Goal: Information Seeking & Learning: Learn about a topic

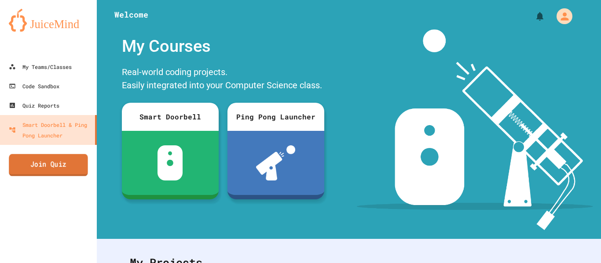
click at [48, 158] on link "Join Quiz" at bounding box center [48, 165] width 79 height 22
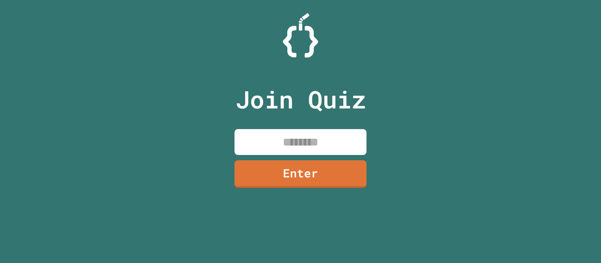
click at [254, 141] on input at bounding box center [300, 142] width 132 height 26
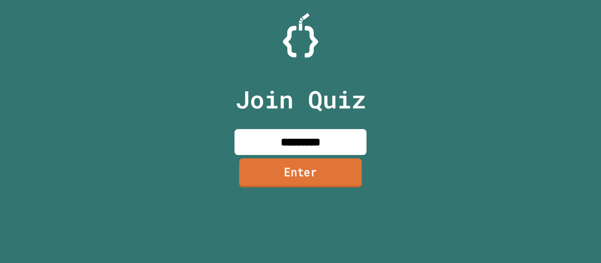
click at [295, 184] on link "Enter" at bounding box center [300, 172] width 123 height 29
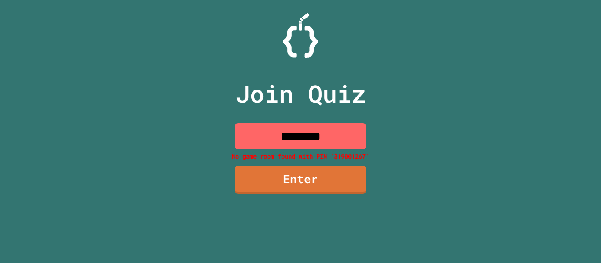
click at [303, 139] on input "*********" at bounding box center [300, 137] width 132 height 26
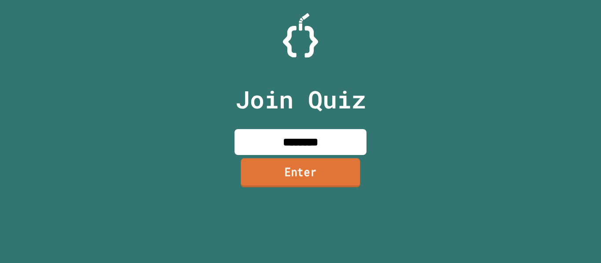
type input "********"
click at [284, 169] on link "Enter" at bounding box center [300, 172] width 119 height 29
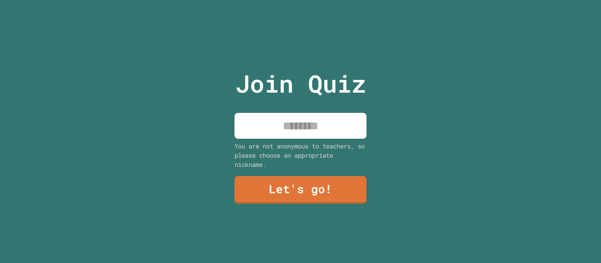
click at [305, 134] on input at bounding box center [300, 126] width 132 height 26
type input "**********"
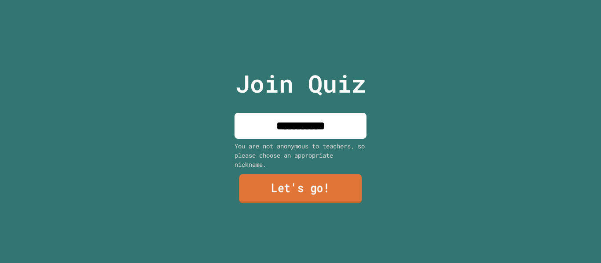
click at [310, 196] on link "Let's go!" at bounding box center [300, 189] width 123 height 29
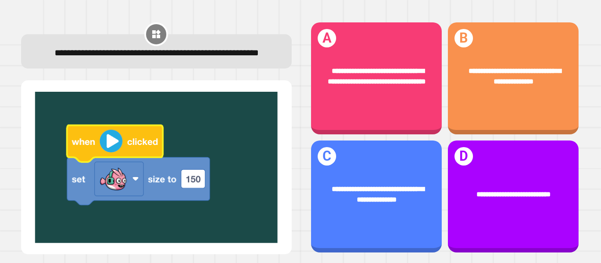
click at [406, 222] on div "**********" at bounding box center [376, 197] width 131 height 112
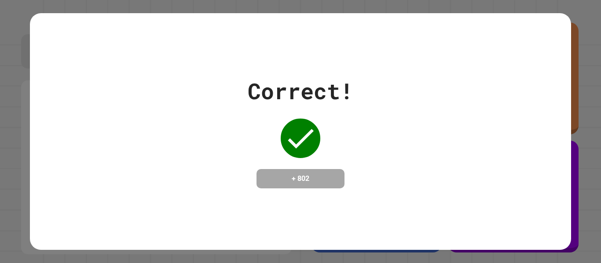
click at [552, 195] on div "Correct! + 802" at bounding box center [300, 131] width 541 height 237
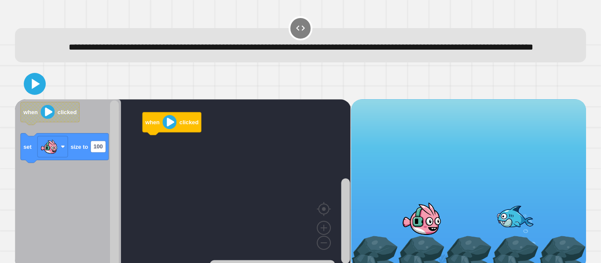
scroll to position [25, 0]
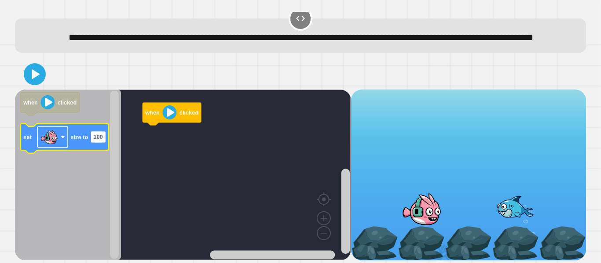
click at [50, 135] on image "Blockly Workspace" at bounding box center [49, 137] width 18 height 18
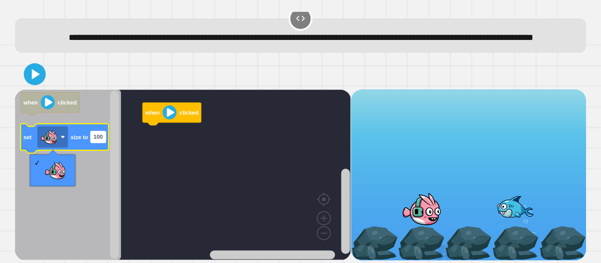
click at [91, 136] on rect "Blockly Workspace" at bounding box center [98, 137] width 15 height 11
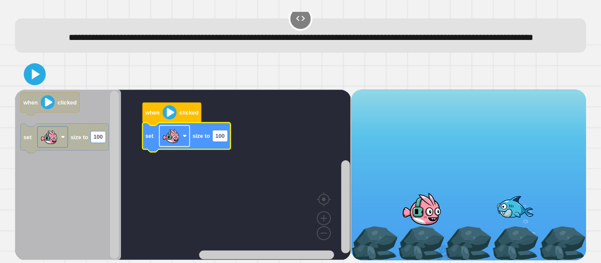
click at [174, 132] on image "Blockly Workspace" at bounding box center [171, 137] width 18 height 18
click at [230, 139] on icon "Blockly Workspace" at bounding box center [187, 137] width 88 height 29
click at [214, 135] on rect "Blockly Workspace" at bounding box center [219, 135] width 15 height 11
type input "***"
click at [33, 81] on icon at bounding box center [35, 75] width 18 height 18
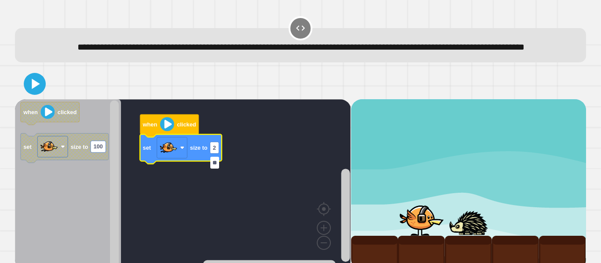
type input "***"
click at [33, 90] on icon at bounding box center [36, 84] width 10 height 12
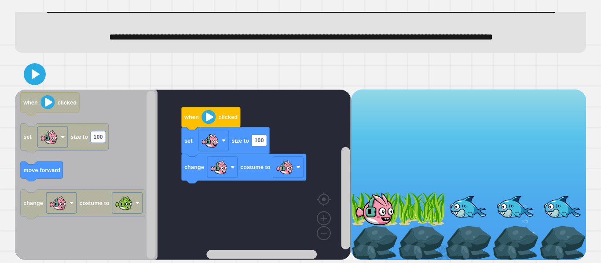
scroll to position [67, 0]
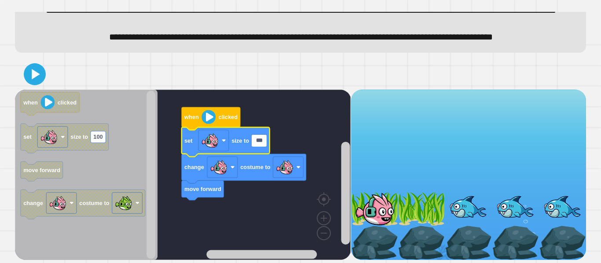
click at [283, 169] on image "Blockly Workspace" at bounding box center [285, 167] width 18 height 18
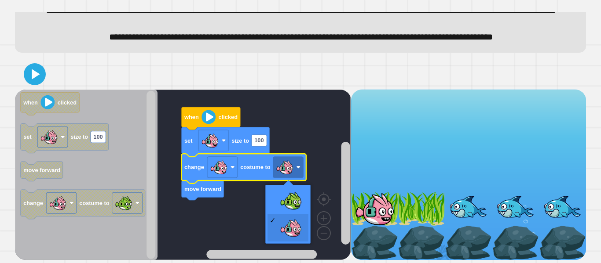
click at [283, 197] on rect "Blockly Workspace" at bounding box center [183, 175] width 336 height 171
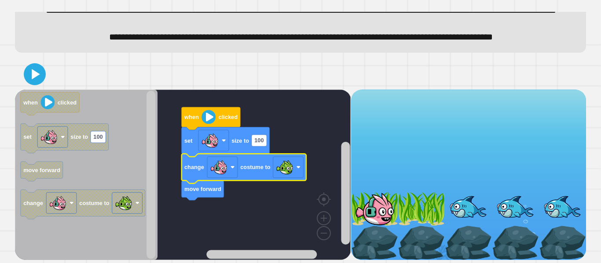
click at [37, 72] on icon at bounding box center [35, 75] width 18 height 18
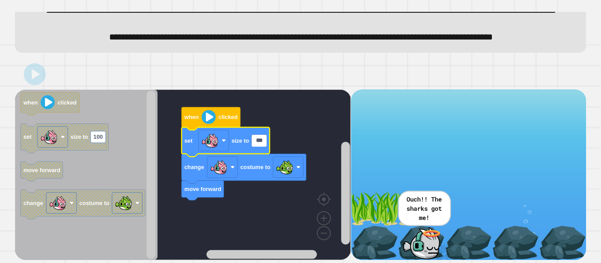
click at [257, 141] on input "***" at bounding box center [259, 140] width 15 height 11
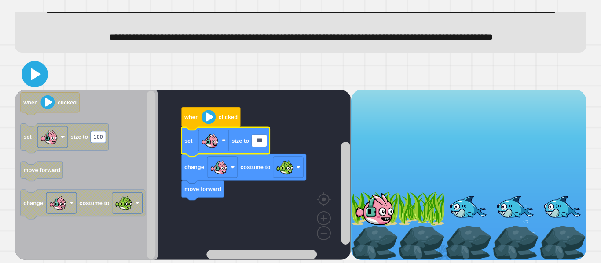
click at [32, 80] on icon at bounding box center [34, 74] width 21 height 21
click at [256, 142] on input "***" at bounding box center [259, 140] width 15 height 11
click at [264, 142] on input "***" at bounding box center [259, 140] width 15 height 11
type input "*"
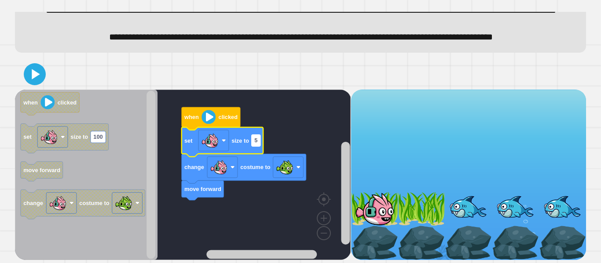
click at [256, 138] on text "5" at bounding box center [255, 140] width 3 height 7
type input "**"
click at [36, 70] on icon at bounding box center [35, 74] width 19 height 19
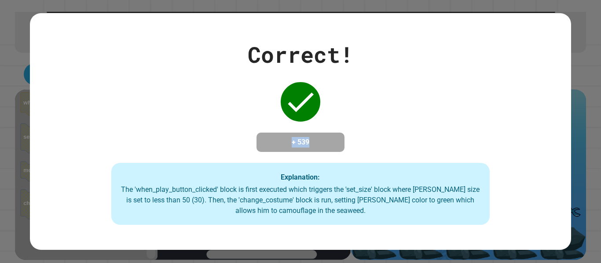
drag, startPoint x: 283, startPoint y: 143, endPoint x: 349, endPoint y: 153, distance: 67.1
click at [349, 153] on div "Correct! + 539 Explanation: The 'when_play_button_clicked' block is first execu…" at bounding box center [300, 131] width 541 height 187
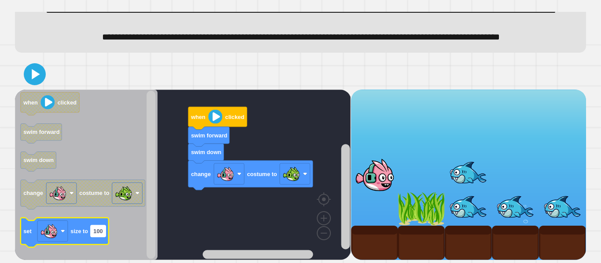
click at [99, 231] on text "100" at bounding box center [98, 231] width 9 height 7
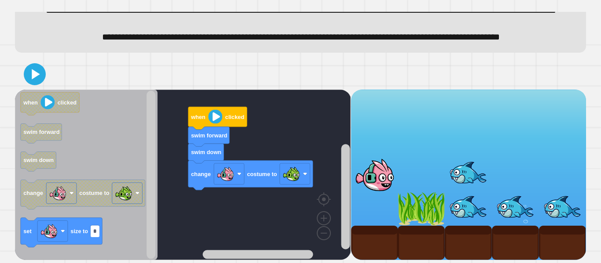
type input "**"
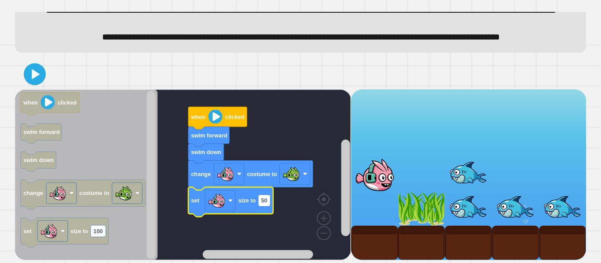
click at [35, 62] on div at bounding box center [300, 74] width 571 height 31
click at [36, 66] on icon at bounding box center [34, 74] width 21 height 21
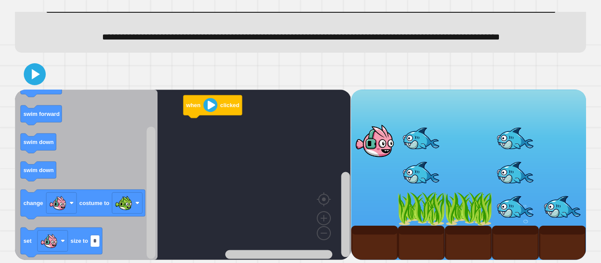
type input "**"
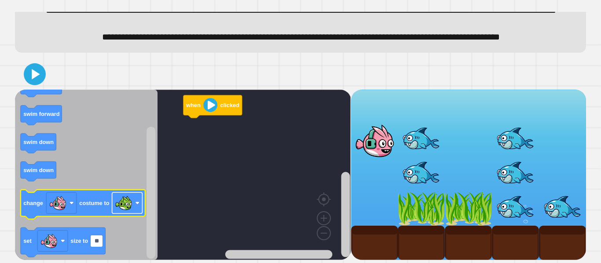
click at [122, 208] on image "Blockly Workspace" at bounding box center [124, 203] width 18 height 18
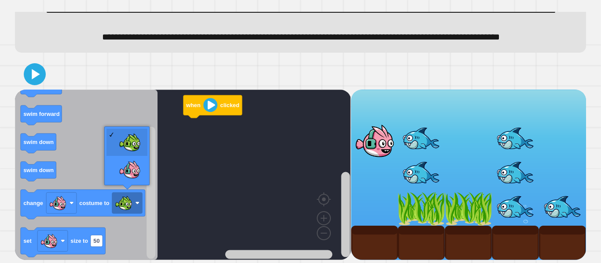
click at [79, 177] on icon "Blockly Workspace" at bounding box center [86, 175] width 143 height 171
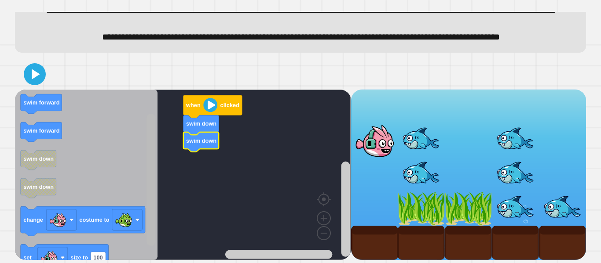
click at [151, 155] on rect "Blockly Workspace" at bounding box center [150, 179] width 9 height 132
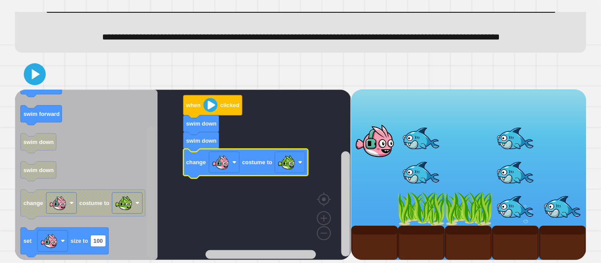
click at [148, 241] on rect "Blockly Workspace" at bounding box center [150, 193] width 9 height 132
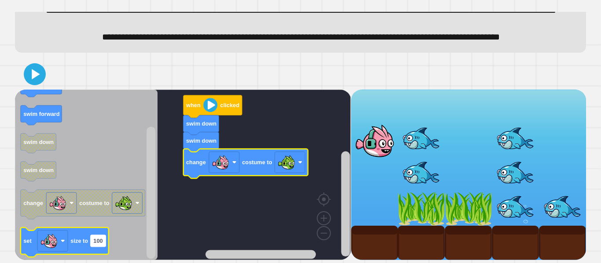
click at [96, 242] on text "100" at bounding box center [98, 241] width 9 height 7
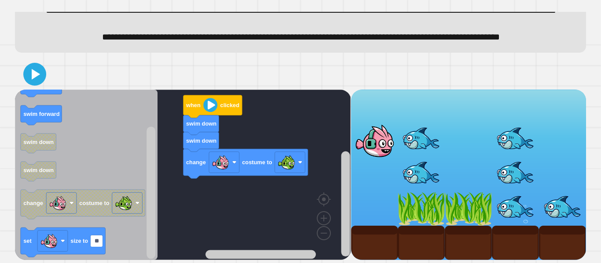
type input "**"
click at [33, 71] on icon at bounding box center [36, 74] width 10 height 12
click at [154, 205] on div "when clicked swim down swim down change costume to when clicked swim forward sw…" at bounding box center [183, 175] width 336 height 171
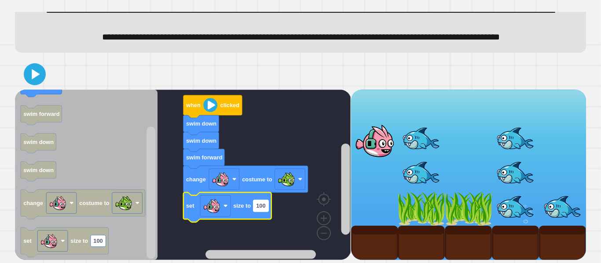
click at [262, 206] on text "100" at bounding box center [260, 206] width 9 height 7
type input "**"
click at [37, 78] on icon at bounding box center [34, 74] width 21 height 21
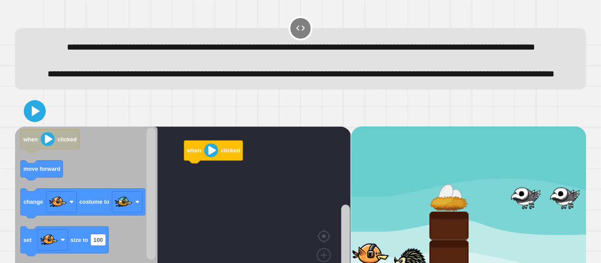
click at [600, 111] on div "**********" at bounding box center [300, 131] width 601 height 263
click at [595, 113] on div "**********" at bounding box center [300, 131] width 601 height 263
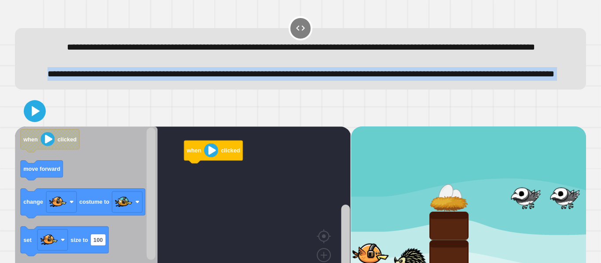
click at [595, 113] on div "**********" at bounding box center [300, 131] width 601 height 263
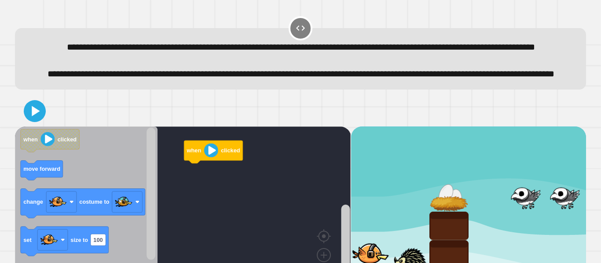
click at [595, 113] on div "**********" at bounding box center [300, 131] width 601 height 263
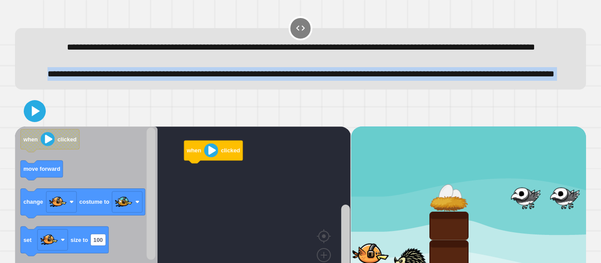
click at [595, 113] on div "**********" at bounding box center [300, 131] width 601 height 263
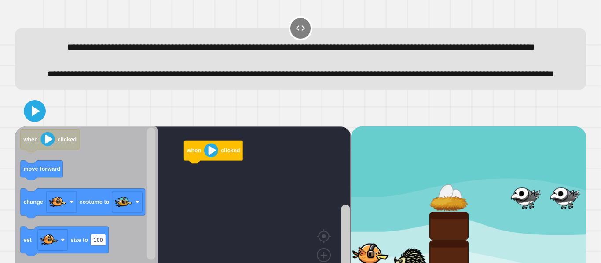
click at [595, 113] on div "**********" at bounding box center [300, 131] width 601 height 263
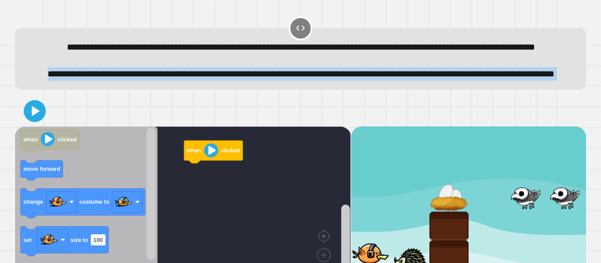
click at [595, 113] on div "**********" at bounding box center [300, 131] width 601 height 263
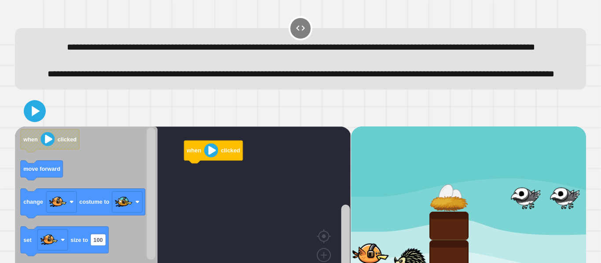
click at [593, 4] on div "**********" at bounding box center [300, 131] width 601 height 263
click at [590, 103] on div "**********" at bounding box center [300, 131] width 601 height 263
click at [580, 90] on div "**********" at bounding box center [300, 59] width 571 height 62
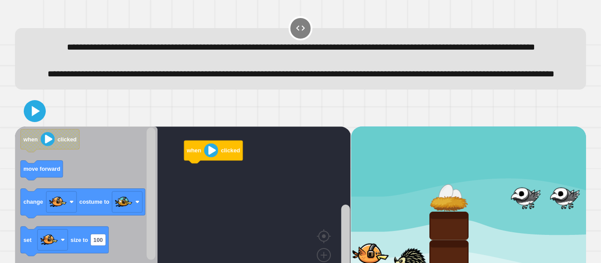
click at [580, 90] on div "**********" at bounding box center [300, 59] width 571 height 62
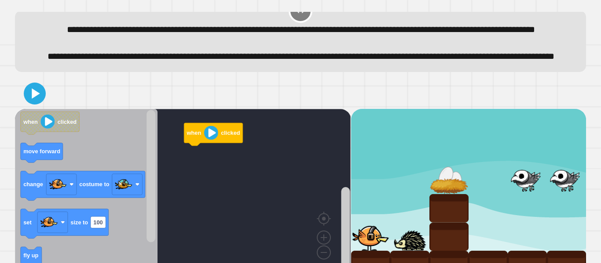
click at [580, 110] on div "when clicked when clicked move forward change costume to set size to 100 fly up…" at bounding box center [300, 179] width 577 height 208
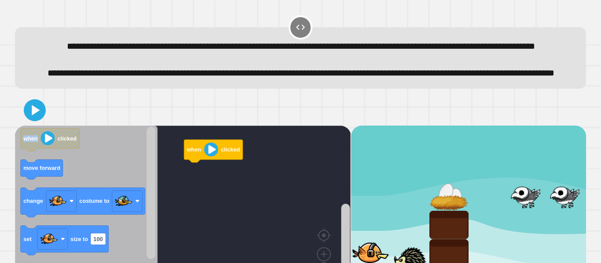
click at [580, 89] on div "**********" at bounding box center [300, 58] width 571 height 62
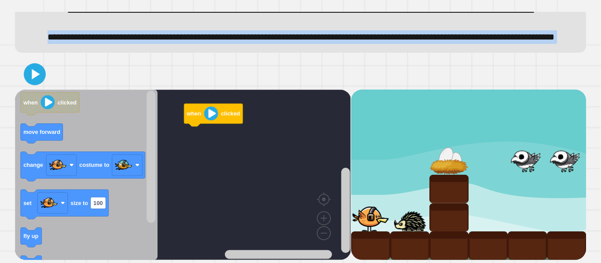
scroll to position [67, 0]
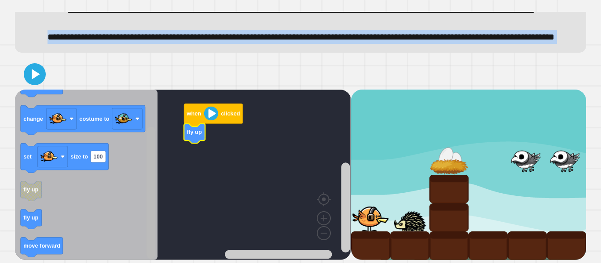
click at [139, 195] on div "when clicked fly up when clicked move forward change costume to set size to 100…" at bounding box center [183, 175] width 336 height 171
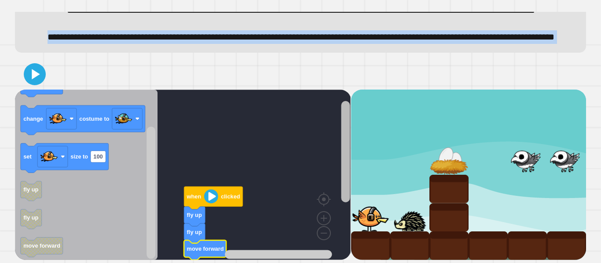
click at [353, 132] on div "when clicked fly up fly up move forward when clicked move forward change costum…" at bounding box center [300, 175] width 571 height 171
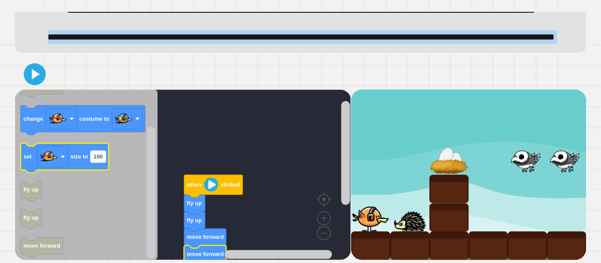
click at [95, 161] on rect "Blockly Workspace" at bounding box center [98, 156] width 15 height 11
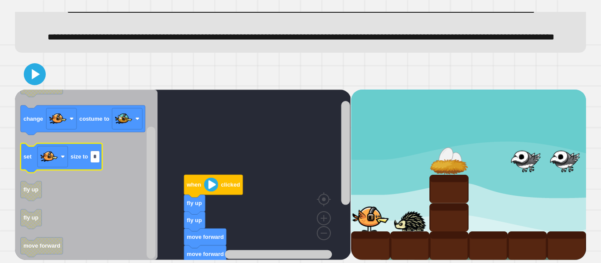
type input "**"
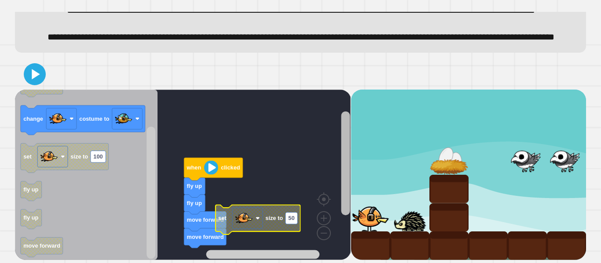
click at [323, 219] on div "when clicked fly up fly up move forward move forward set size to 50 when clicke…" at bounding box center [183, 175] width 336 height 171
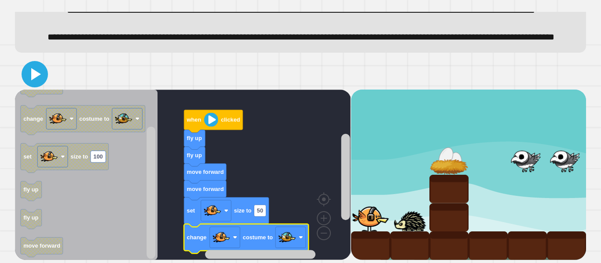
click at [39, 77] on icon at bounding box center [34, 74] width 21 height 21
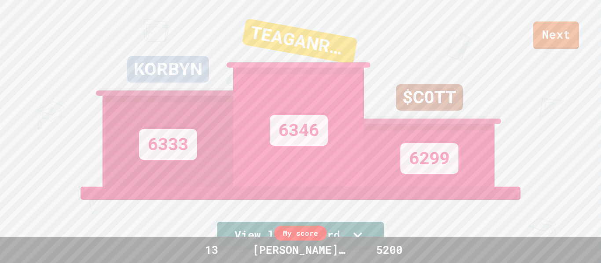
click at [571, 40] on link "Next" at bounding box center [556, 36] width 46 height 28
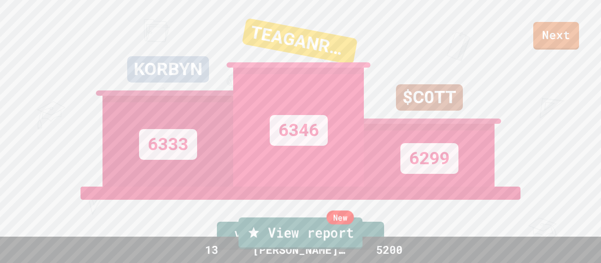
click at [323, 239] on link "New View report" at bounding box center [300, 234] width 124 height 32
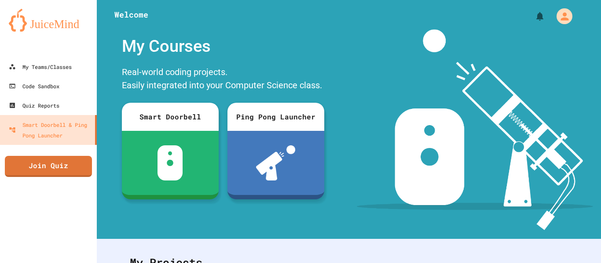
click at [541, 34] on div at bounding box center [475, 129] width 252 height 201
click at [51, 171] on link "Join Quiz" at bounding box center [48, 166] width 88 height 22
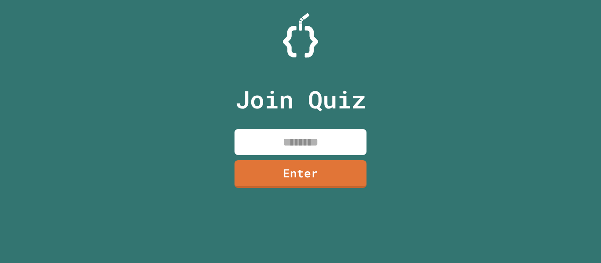
click at [314, 134] on input at bounding box center [300, 142] width 132 height 26
type input "********"
click at [280, 166] on link "Enter" at bounding box center [300, 173] width 130 height 29
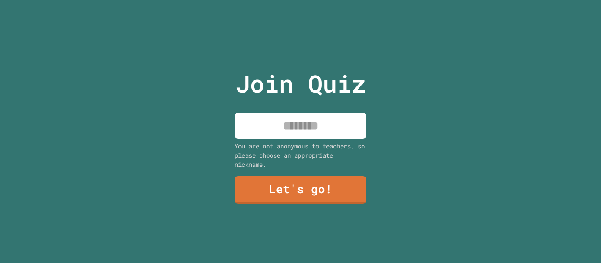
click at [296, 139] on div at bounding box center [300, 126] width 132 height 26
click at [302, 129] on input at bounding box center [300, 126] width 132 height 26
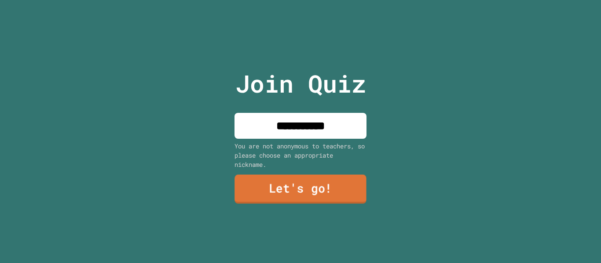
type input "**********"
click at [319, 191] on link "Let's go!" at bounding box center [300, 189] width 128 height 29
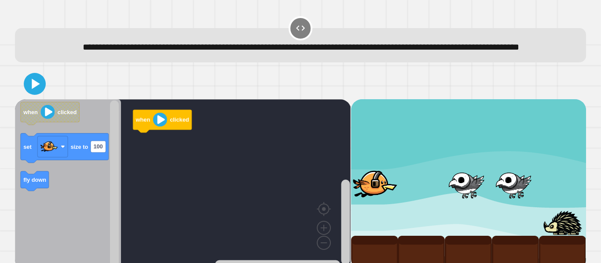
scroll to position [25, 0]
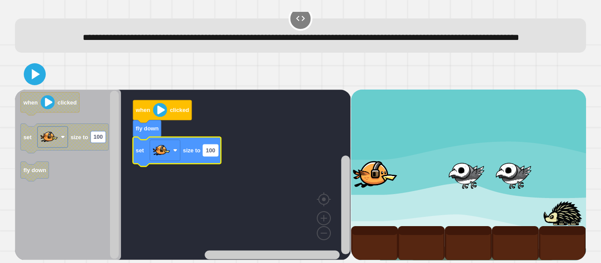
click at [209, 156] on rect "Blockly Workspace" at bounding box center [210, 150] width 15 height 11
type input "**"
click at [47, 84] on div at bounding box center [300, 74] width 571 height 31
click at [44, 81] on div at bounding box center [300, 74] width 571 height 31
click at [33, 77] on icon at bounding box center [36, 74] width 9 height 11
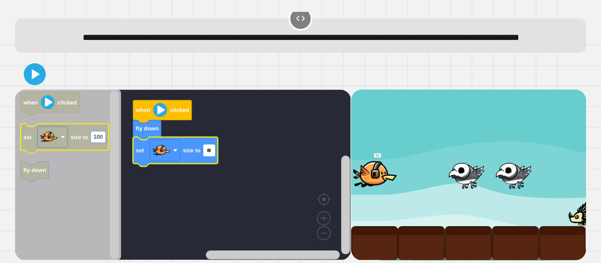
click at [98, 139] on text "100" at bounding box center [98, 137] width 9 height 7
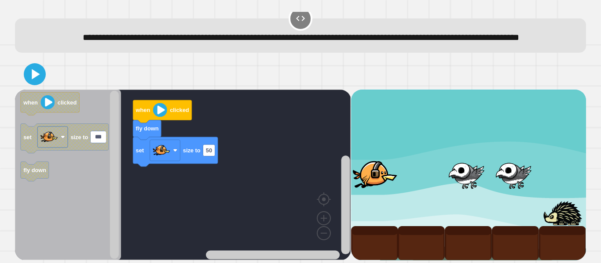
type input "*"
type input "***"
click at [30, 70] on icon at bounding box center [35, 74] width 20 height 20
drag, startPoint x: 0, startPoint y: 116, endPoint x: 5, endPoint y: 114, distance: 5.0
click at [5, 114] on div "**********" at bounding box center [300, 131] width 601 height 263
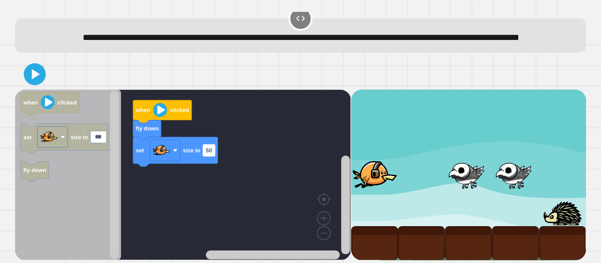
click at [206, 152] on text "50" at bounding box center [209, 150] width 6 height 7
type input "***"
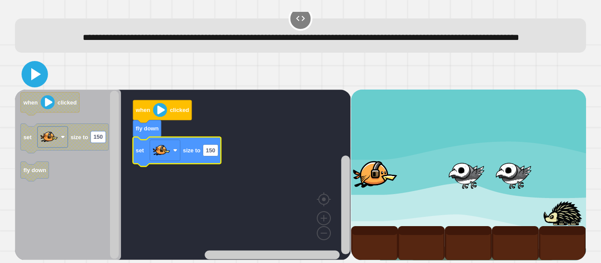
click at [37, 69] on icon at bounding box center [34, 74] width 21 height 21
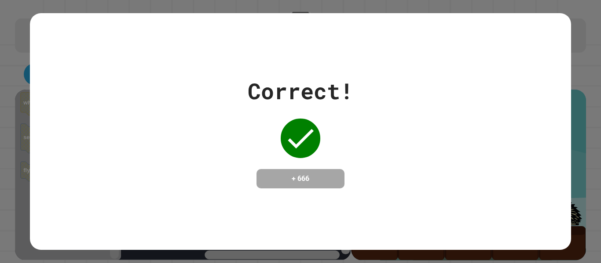
click at [0, 64] on div "Correct! + 666" at bounding box center [300, 131] width 601 height 263
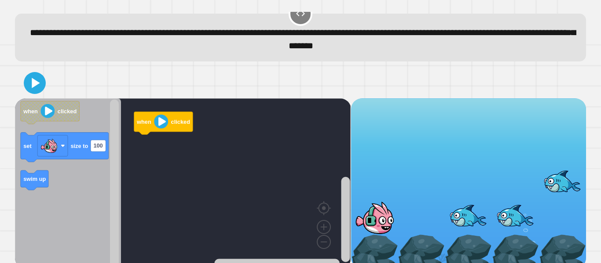
scroll to position [15, 0]
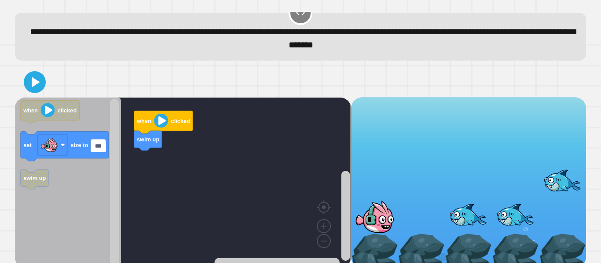
click at [97, 147] on input "***" at bounding box center [98, 146] width 15 height 11
type input "***"
click at [36, 76] on icon at bounding box center [35, 83] width 20 height 20
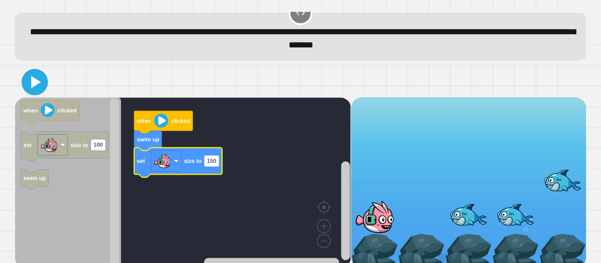
click at [29, 89] on icon at bounding box center [34, 82] width 21 height 21
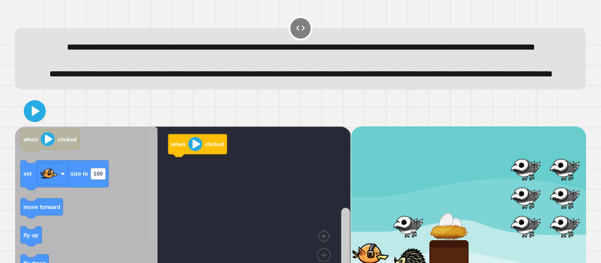
scroll to position [67, 0]
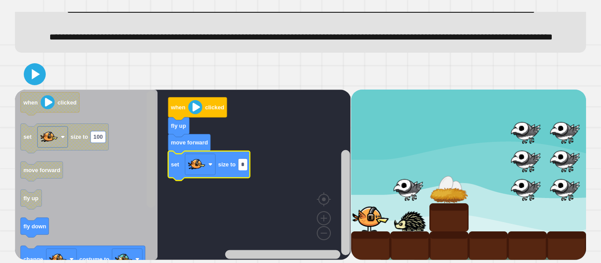
type input "**"
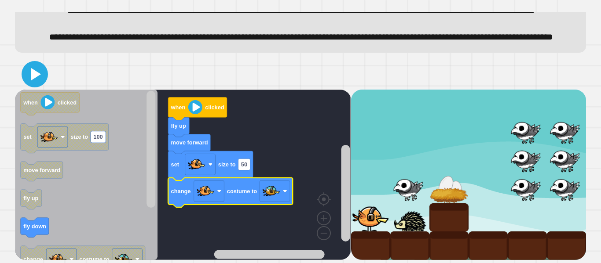
click at [26, 73] on icon at bounding box center [34, 74] width 21 height 21
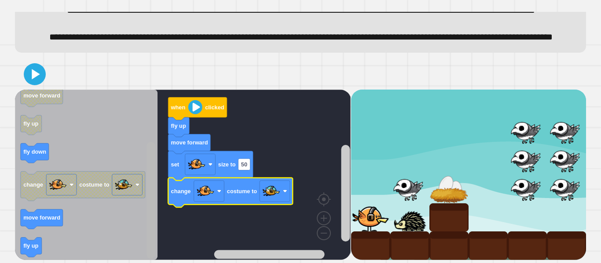
click at [141, 238] on div "when clicked fly up move forward set size to 50 change costume to when clicked …" at bounding box center [183, 175] width 336 height 171
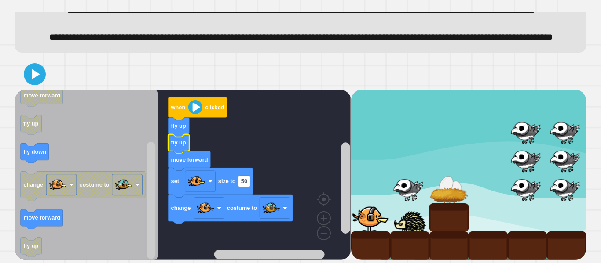
click at [45, 79] on div at bounding box center [300, 74] width 571 height 31
click at [39, 76] on icon at bounding box center [35, 75] width 18 height 18
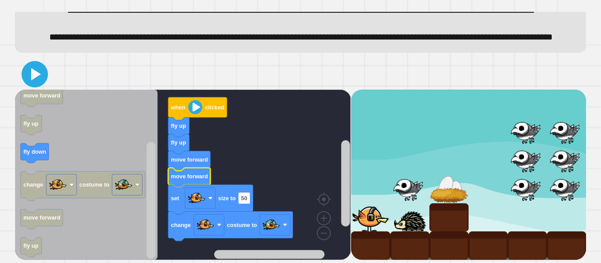
click at [29, 70] on icon at bounding box center [34, 74] width 21 height 21
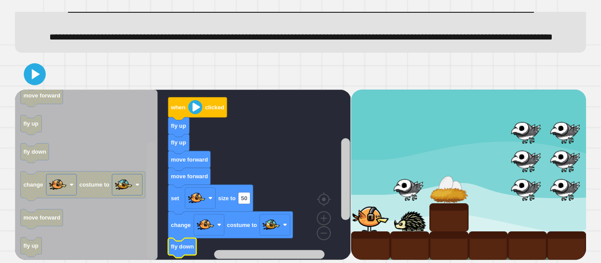
click at [138, 238] on div "when clicked fly up fly up move forward move forward set size to 50 change cost…" at bounding box center [183, 175] width 336 height 171
click at [27, 65] on icon at bounding box center [34, 74] width 21 height 21
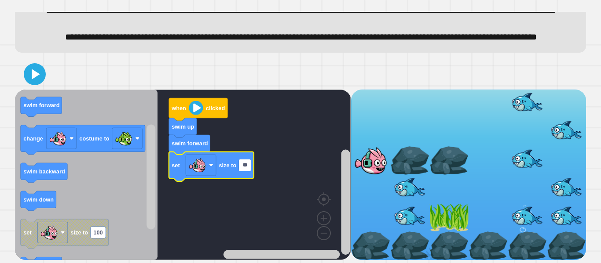
type input "*"
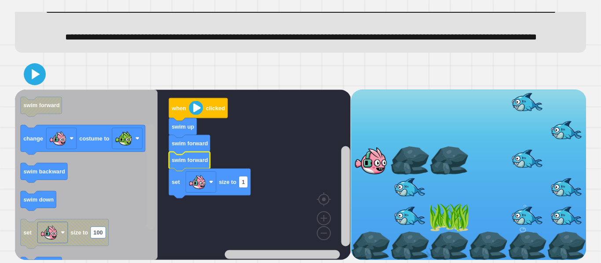
click at [155, 198] on rect "Blockly Workspace" at bounding box center [150, 176] width 9 height 105
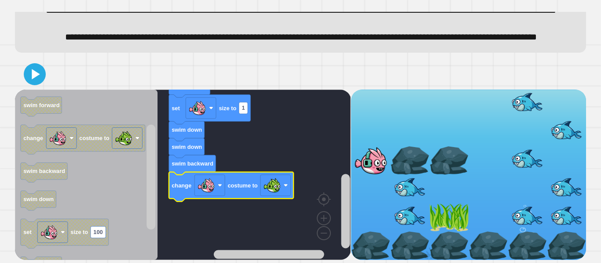
click at [45, 84] on div at bounding box center [300, 74] width 571 height 31
click at [34, 79] on icon at bounding box center [35, 75] width 18 height 18
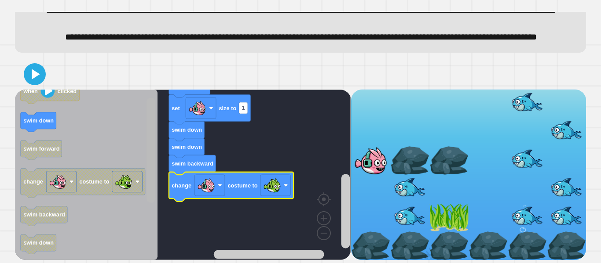
click at [167, 176] on div "when clicked swim up swim forward swim forward swim forward set size to 1 swim …" at bounding box center [183, 175] width 336 height 171
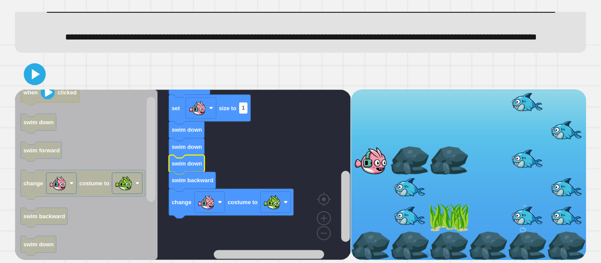
click at [36, 66] on icon at bounding box center [35, 75] width 18 height 18
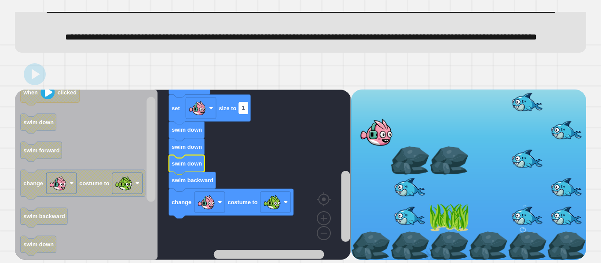
click at [244, 109] on text "1" at bounding box center [243, 108] width 3 height 7
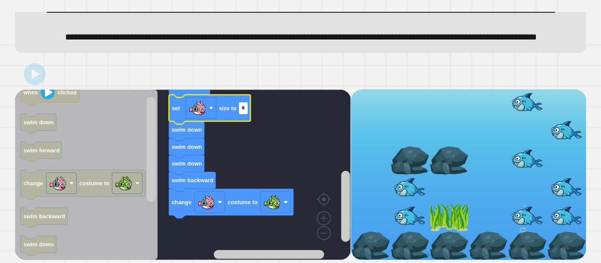
type input "**"
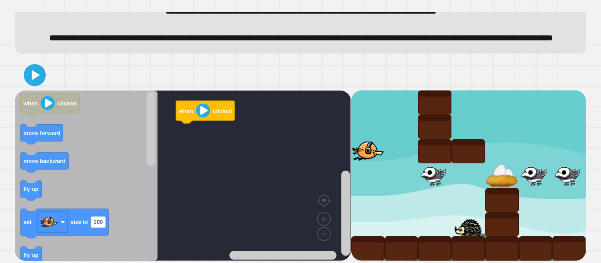
scroll to position [53, 0]
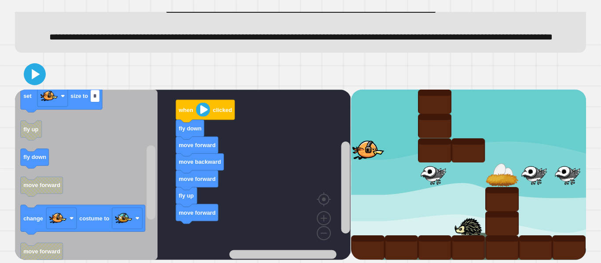
type input "**"
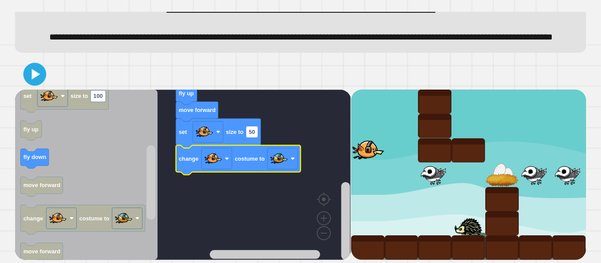
click at [26, 76] on icon at bounding box center [35, 74] width 18 height 18
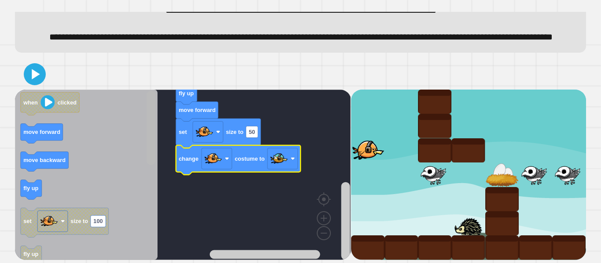
click at [158, 112] on div "when clicked fly down move forward move backward move forward fly up move forwa…" at bounding box center [183, 175] width 336 height 171
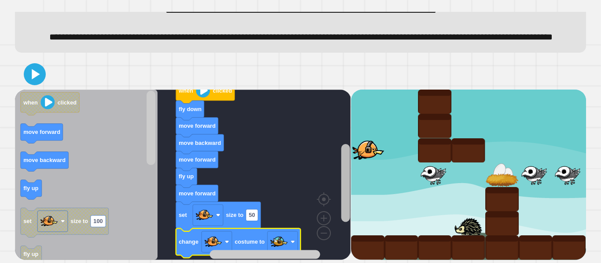
click at [350, 184] on g "Blockly Workspace" at bounding box center [345, 180] width 11 height 159
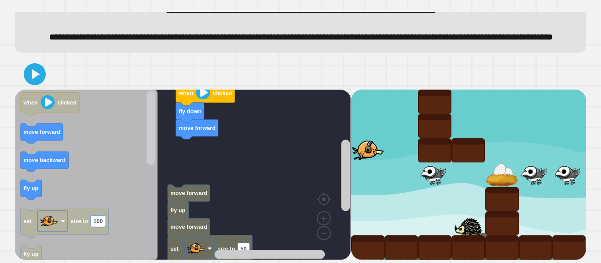
click at [33, 123] on icon "Blockly Workspace" at bounding box center [86, 175] width 143 height 171
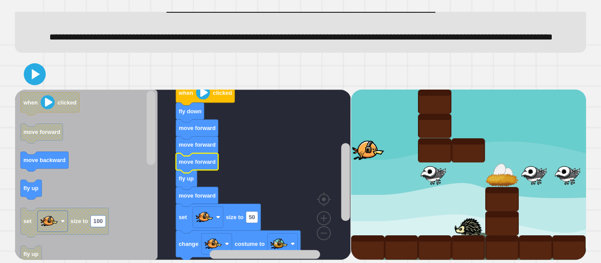
click at [339, 202] on rect "Blockly Workspace" at bounding box center [183, 175] width 336 height 171
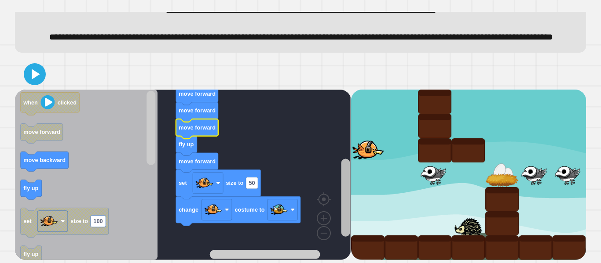
click at [339, 215] on div "when clicked fly down move forward move forward move forward fly up move forwar…" at bounding box center [183, 175] width 336 height 171
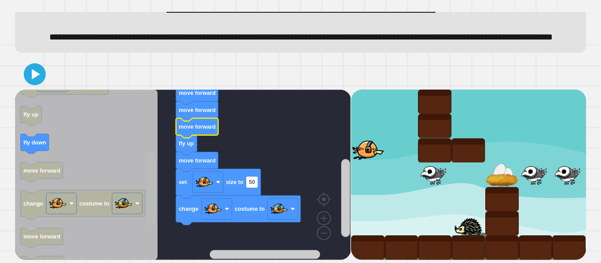
click at [135, 221] on div "when clicked fly down move forward move forward move forward fly up move forwar…" at bounding box center [183, 175] width 336 height 171
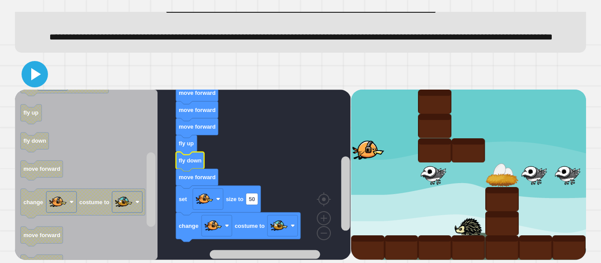
click at [34, 67] on icon at bounding box center [34, 74] width 21 height 21
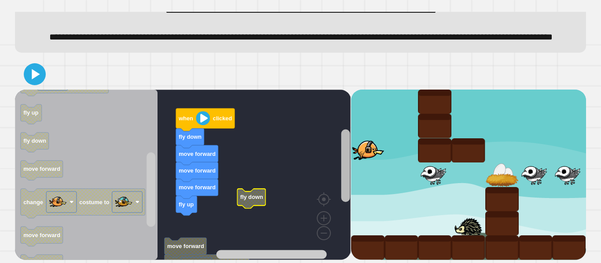
click at [334, 161] on div "when clicked fly down move forward move forward move forward fly up move forwar…" at bounding box center [183, 175] width 336 height 171
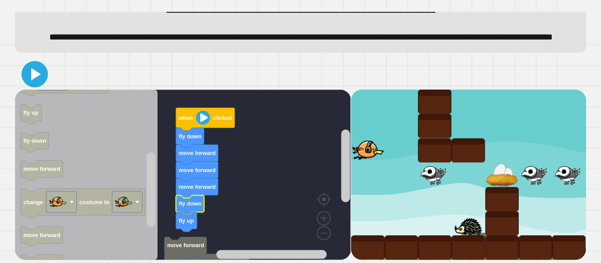
click at [33, 79] on icon at bounding box center [34, 74] width 21 height 21
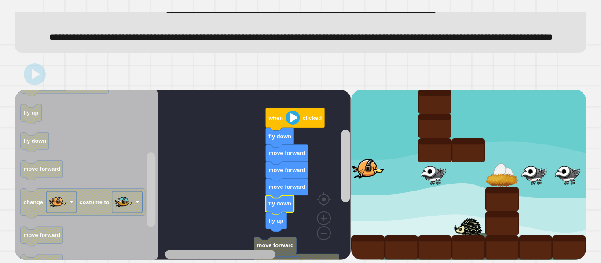
click at [183, 242] on div "move forward set size to 50 change costume to when clicked fly down move forwar…" at bounding box center [183, 175] width 336 height 171
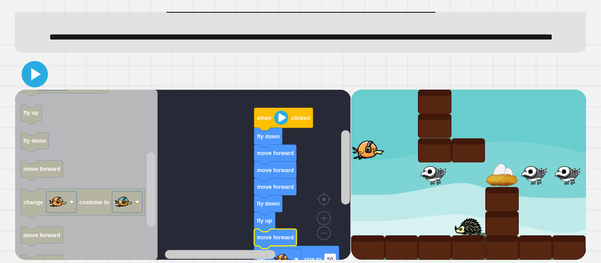
click at [37, 71] on icon at bounding box center [34, 74] width 21 height 21
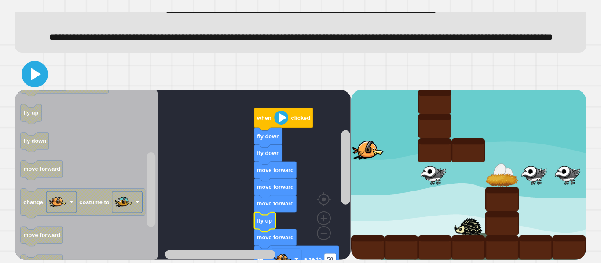
click at [35, 72] on icon at bounding box center [36, 74] width 10 height 12
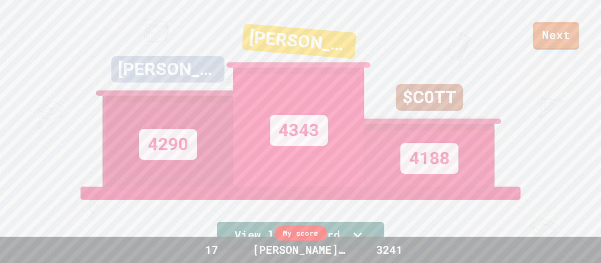
click at [555, 40] on link "Next" at bounding box center [556, 36] width 46 height 28
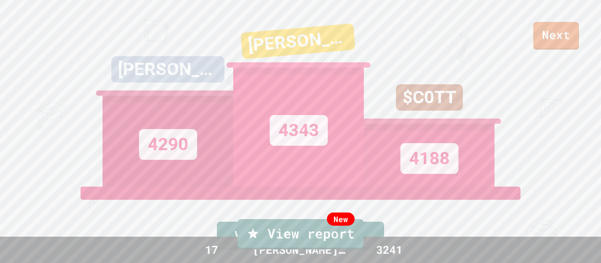
drag, startPoint x: 316, startPoint y: 142, endPoint x: 286, endPoint y: 144, distance: 29.6
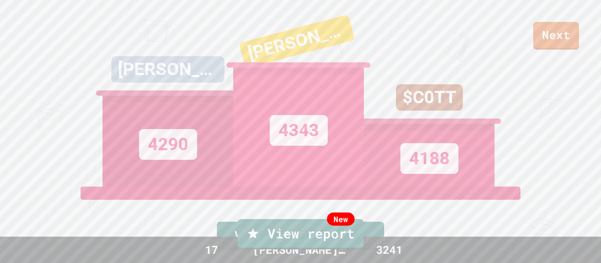
type textarea "**********"
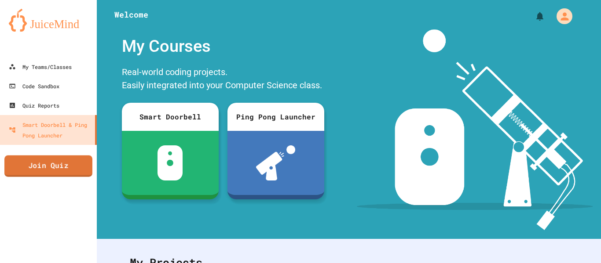
click at [54, 161] on link "Join Quiz" at bounding box center [48, 167] width 88 height 22
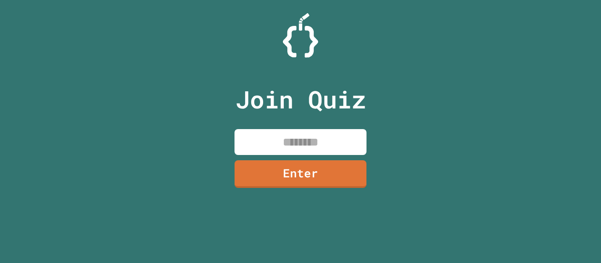
click at [325, 150] on input at bounding box center [300, 142] width 132 height 26
type input "********"
click at [253, 167] on link "Enter" at bounding box center [301, 173] width 128 height 29
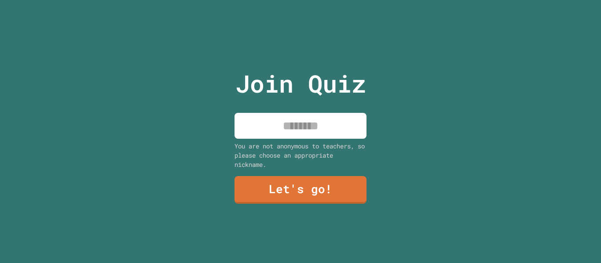
click at [282, 128] on input at bounding box center [300, 126] width 132 height 26
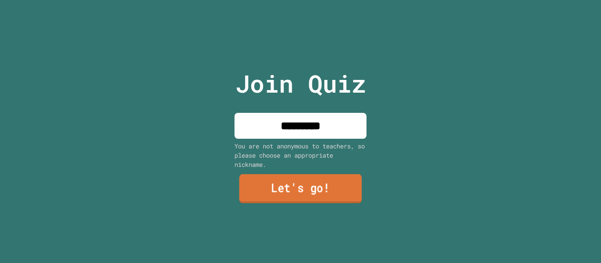
type input "*********"
click at [271, 181] on link "Let's go!" at bounding box center [300, 189] width 123 height 29
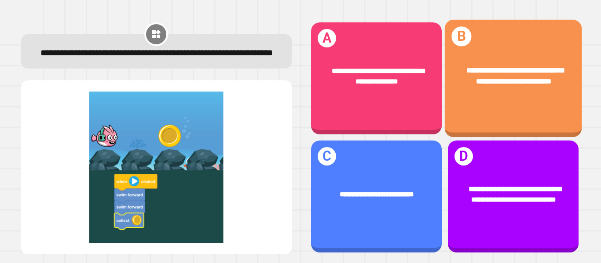
click at [496, 45] on div "**********" at bounding box center [512, 79] width 137 height 118
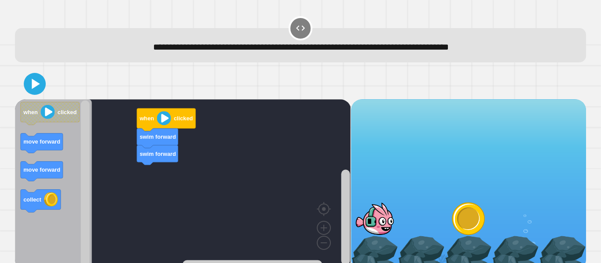
scroll to position [11, 0]
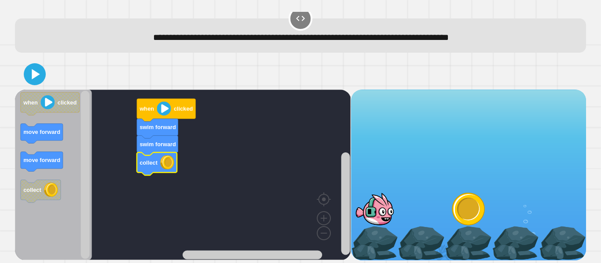
click at [29, 81] on icon at bounding box center [35, 75] width 18 height 18
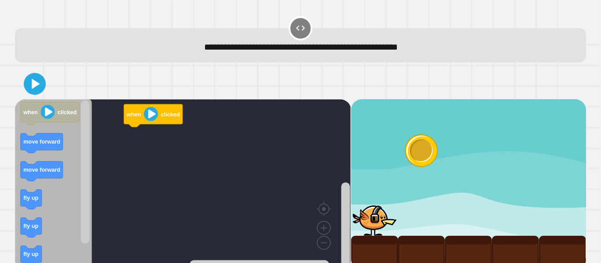
click at [28, 210] on icon "Blockly Workspace" at bounding box center [53, 184] width 77 height 171
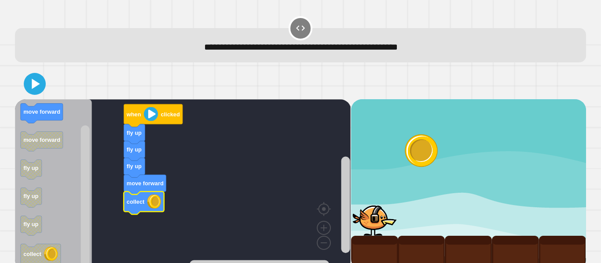
click at [32, 87] on icon at bounding box center [36, 84] width 8 height 10
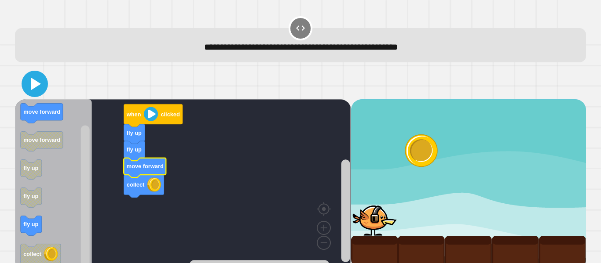
click at [23, 80] on button at bounding box center [35, 84] width 26 height 26
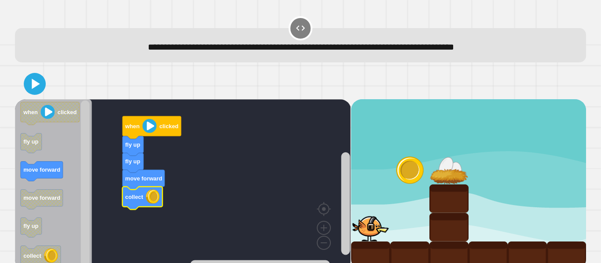
click at [43, 82] on icon at bounding box center [35, 84] width 18 height 18
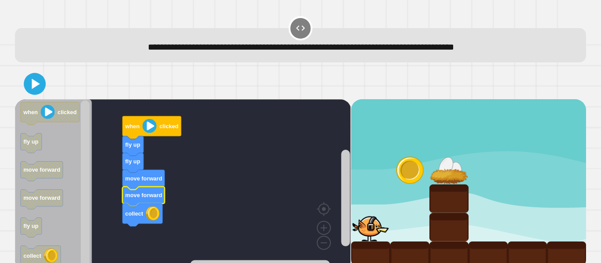
click at [33, 87] on icon at bounding box center [36, 84] width 8 height 10
click at [44, 89] on icon at bounding box center [35, 84] width 18 height 18
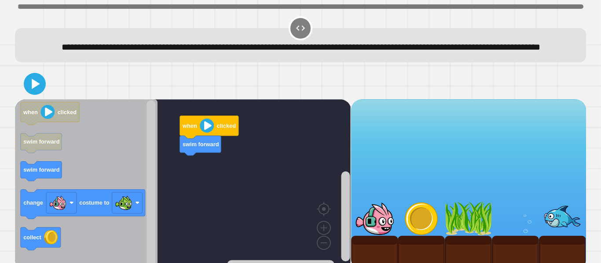
scroll to position [25, 0]
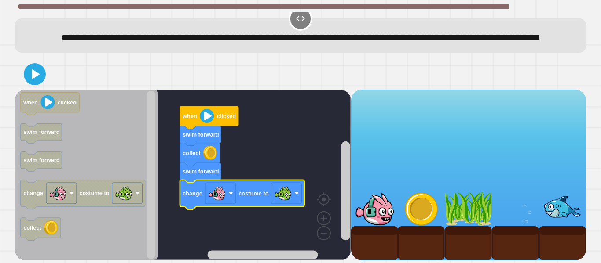
click at [39, 80] on icon at bounding box center [35, 75] width 18 height 18
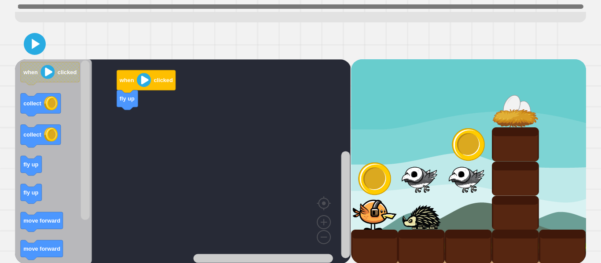
scroll to position [59, 0]
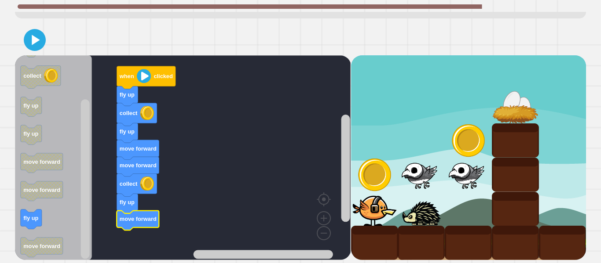
click at [31, 48] on icon at bounding box center [35, 40] width 18 height 18
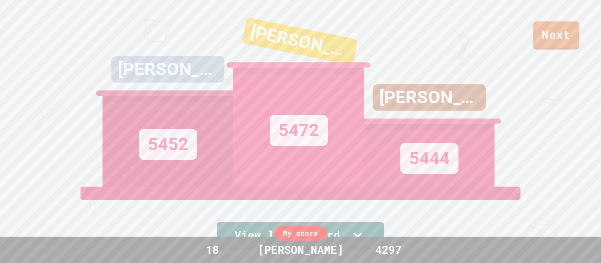
click at [570, 38] on link "Next" at bounding box center [556, 36] width 46 height 28
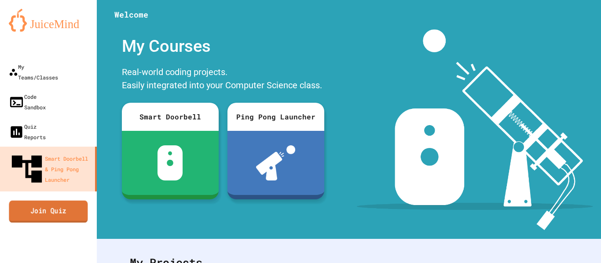
click at [47, 201] on link "Join Quiz" at bounding box center [48, 212] width 79 height 22
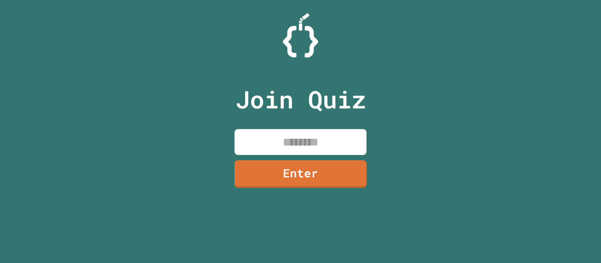
click at [312, 149] on input at bounding box center [300, 142] width 132 height 26
type input "********"
click at [294, 179] on link "Enter" at bounding box center [300, 175] width 132 height 28
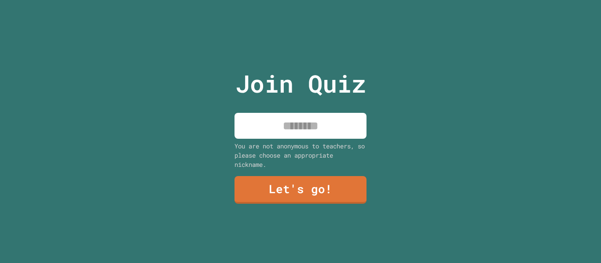
click at [332, 124] on input at bounding box center [300, 126] width 132 height 26
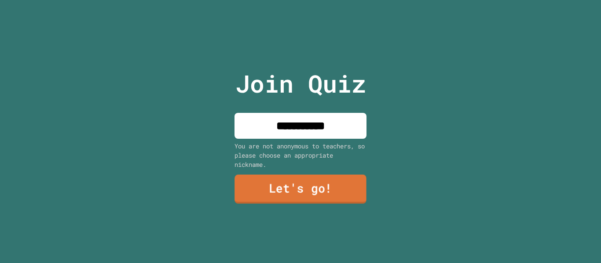
type input "**********"
click at [328, 180] on link "Let's go!" at bounding box center [300, 189] width 132 height 29
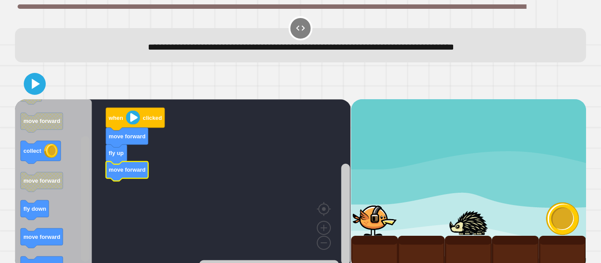
click at [78, 227] on div "when clicked move forward fly up move forward when clicked fly up move forward …" at bounding box center [183, 184] width 336 height 171
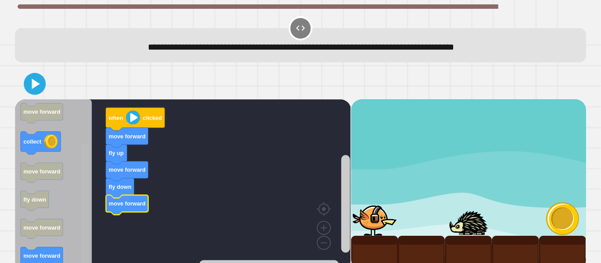
click at [80, 236] on g "Blockly Workspace" at bounding box center [85, 185] width 11 height 168
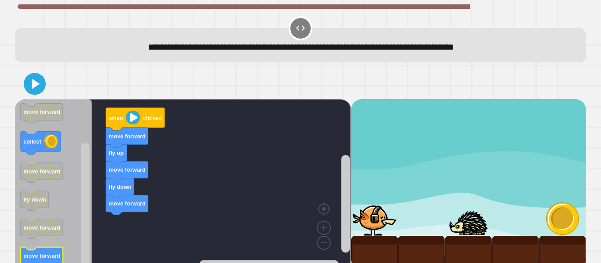
click at [40, 258] on text "move forward" at bounding box center [41, 256] width 37 height 7
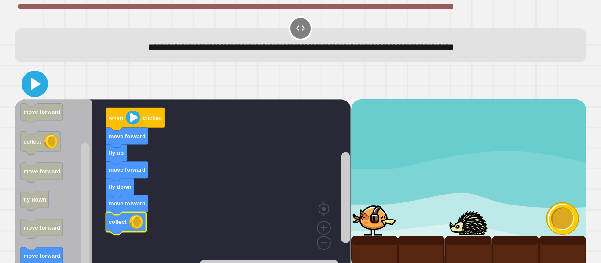
click at [31, 88] on icon at bounding box center [36, 84] width 10 height 12
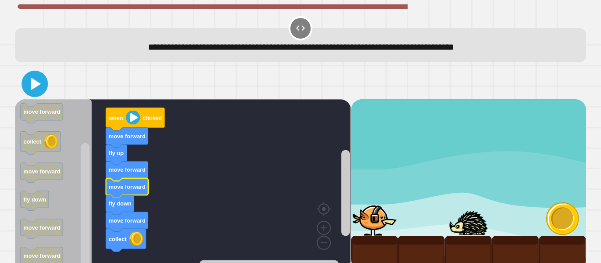
click at [34, 81] on icon at bounding box center [36, 84] width 10 height 12
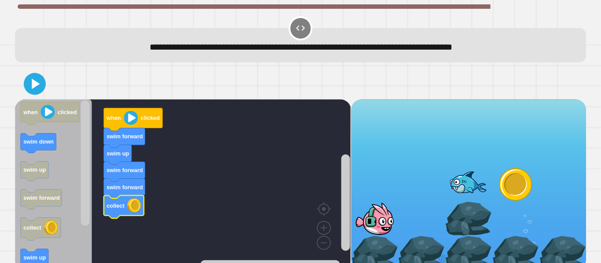
click at [41, 86] on icon at bounding box center [35, 84] width 18 height 18
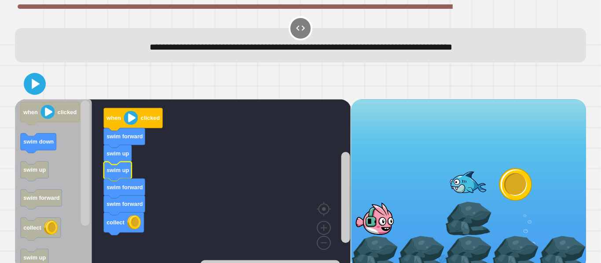
click at [34, 82] on icon at bounding box center [36, 84] width 8 height 10
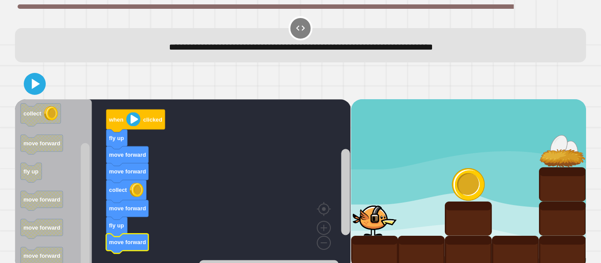
click at [44, 91] on icon at bounding box center [35, 84] width 18 height 18
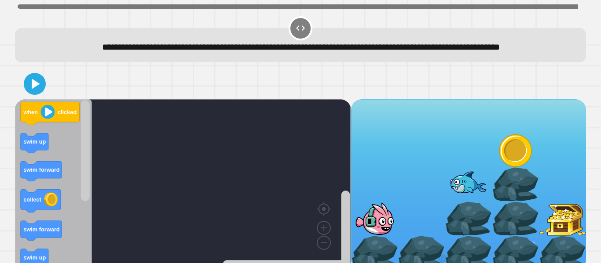
scroll to position [25, 0]
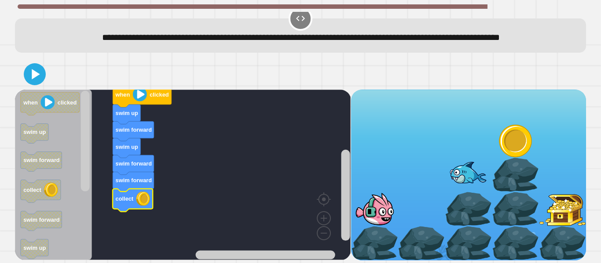
click at [84, 175] on rect "Blockly Workspace" at bounding box center [85, 141] width 9 height 101
click at [31, 70] on icon at bounding box center [35, 75] width 18 height 18
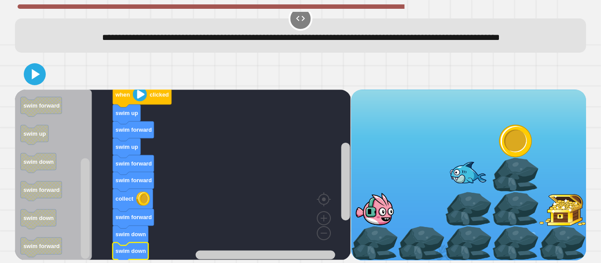
click at [39, 72] on icon at bounding box center [35, 75] width 18 height 18
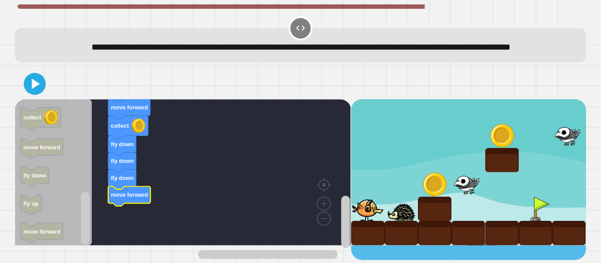
click at [33, 89] on icon at bounding box center [36, 84] width 8 height 10
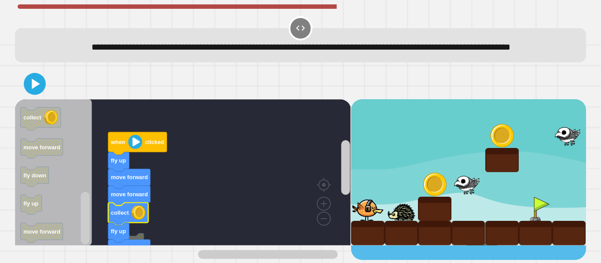
click at [43, 93] on icon at bounding box center [35, 84] width 18 height 18
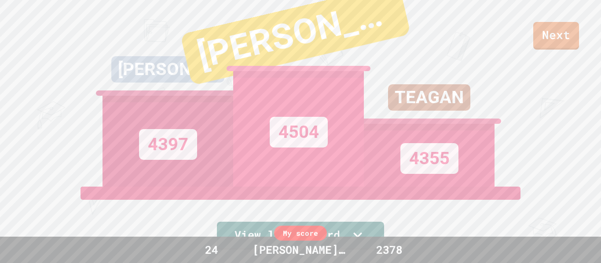
click at [560, 44] on link "Next" at bounding box center [556, 36] width 46 height 28
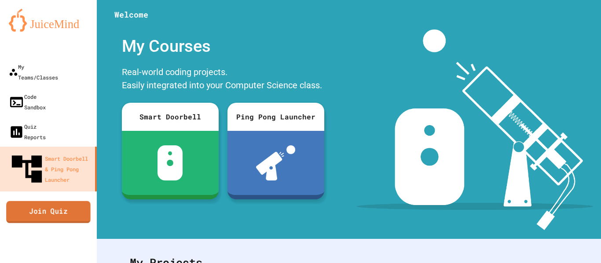
click at [26, 201] on link "Join Quiz" at bounding box center [48, 212] width 84 height 22
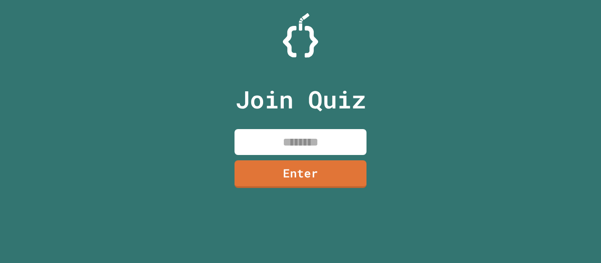
click at [302, 142] on input at bounding box center [300, 142] width 132 height 26
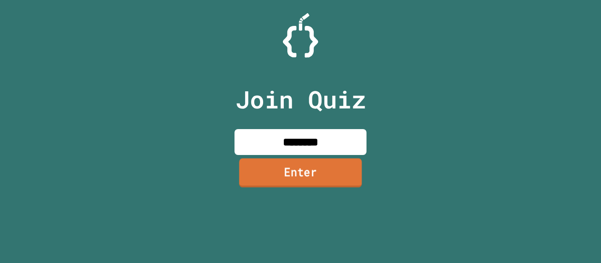
type input "********"
click at [240, 168] on link "Enter" at bounding box center [300, 172] width 123 height 29
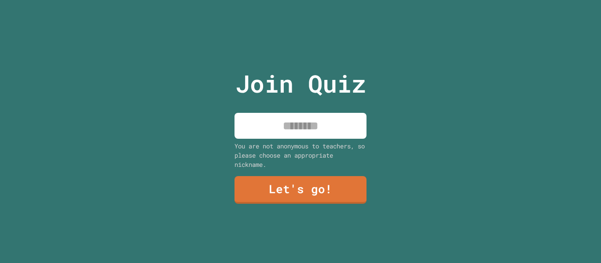
click at [316, 124] on input at bounding box center [300, 126] width 132 height 26
type input "**********"
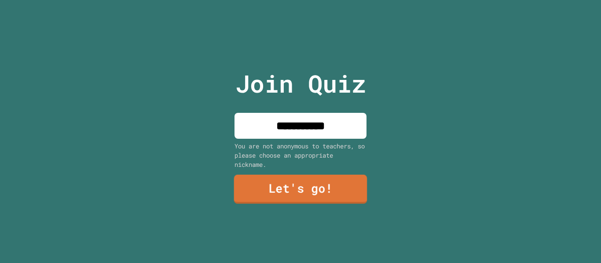
click at [321, 190] on link "Let's go!" at bounding box center [300, 189] width 133 height 29
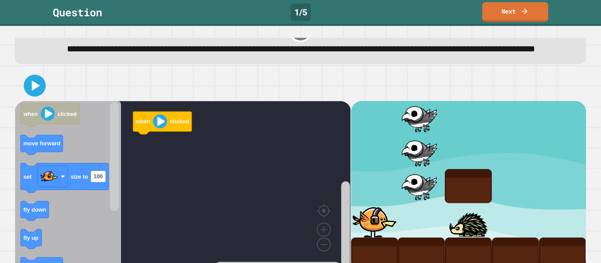
scroll to position [25, 0]
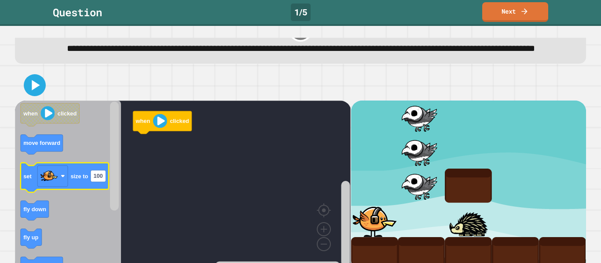
click at [99, 184] on icon "Blockly Workspace" at bounding box center [65, 177] width 88 height 29
click at [97, 180] on text "100" at bounding box center [98, 176] width 9 height 7
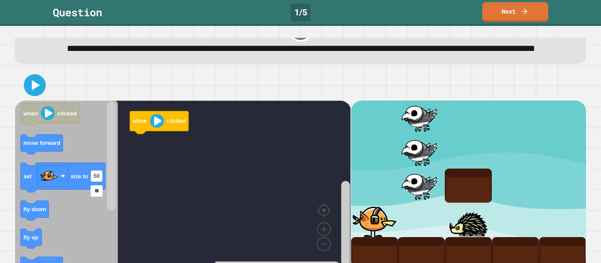
type input "***"
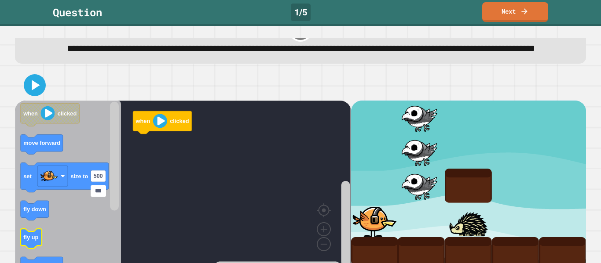
scroll to position [51, 0]
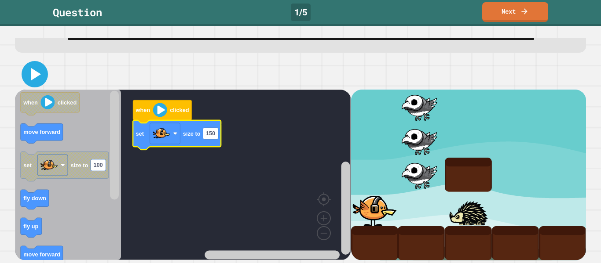
click at [29, 75] on icon at bounding box center [34, 74] width 21 height 21
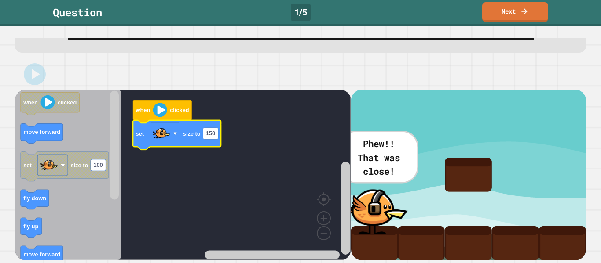
scroll to position [37, 0]
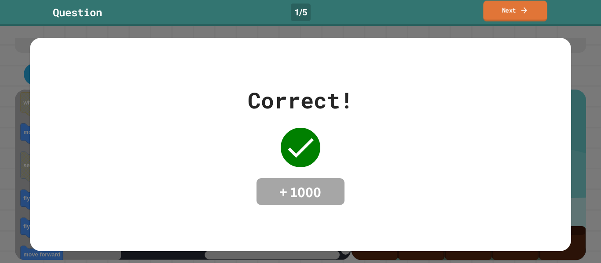
click at [514, 18] on link "Next" at bounding box center [515, 11] width 64 height 21
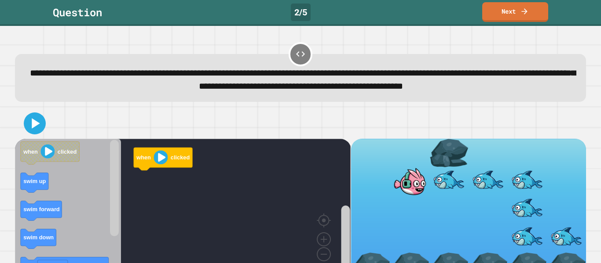
scroll to position [37, 0]
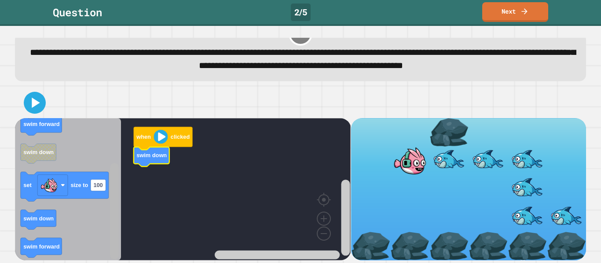
click at [106, 252] on div "when clicked swim down when clicked swim up swim forward swim down set size to …" at bounding box center [183, 189] width 336 height 143
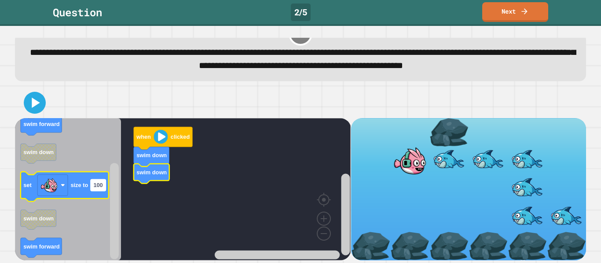
click at [96, 189] on rect "Blockly Workspace" at bounding box center [98, 184] width 15 height 11
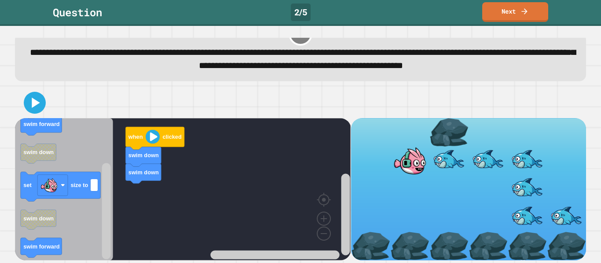
scroll to position [33, 0]
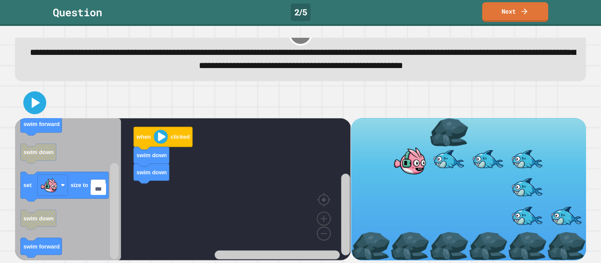
type input "***"
click at [45, 107] on button at bounding box center [34, 102] width 23 height 23
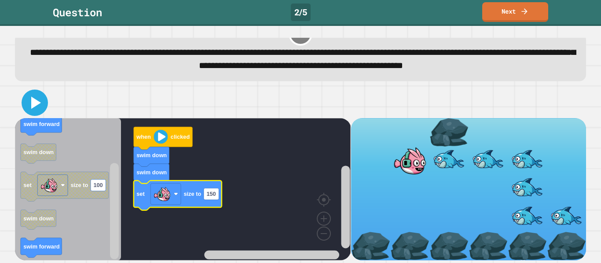
click at [35, 109] on icon at bounding box center [36, 103] width 10 height 12
click at [125, 216] on div "when clicked swim down swim down set size to 150 when clicked swim up swim forw…" at bounding box center [183, 189] width 336 height 143
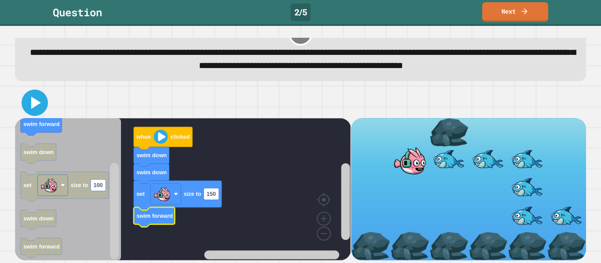
click at [30, 106] on icon at bounding box center [34, 102] width 21 height 21
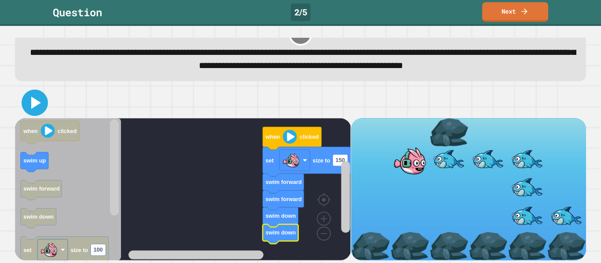
click at [29, 113] on icon at bounding box center [34, 102] width 21 height 21
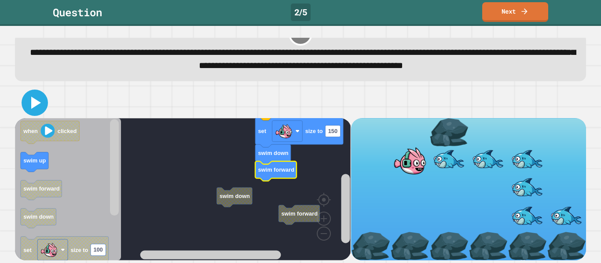
click at [23, 108] on button at bounding box center [35, 103] width 26 height 26
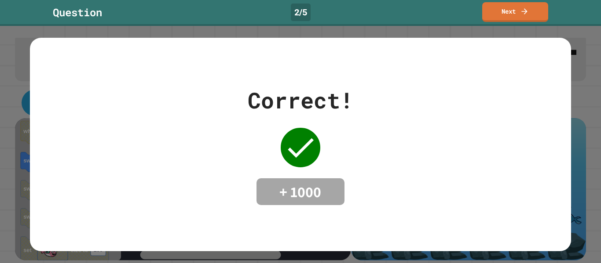
click at [519, 8] on link "Next" at bounding box center [515, 12] width 66 height 20
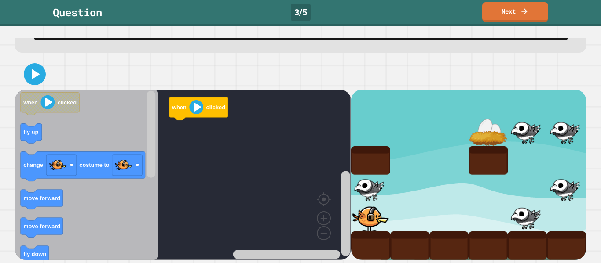
scroll to position [93, 0]
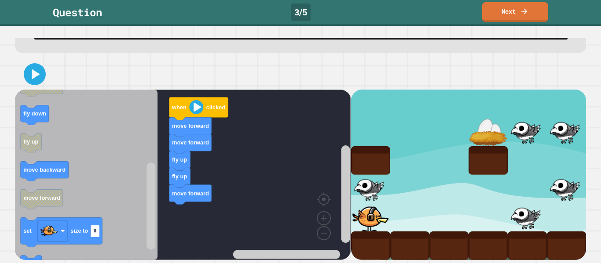
type input "**"
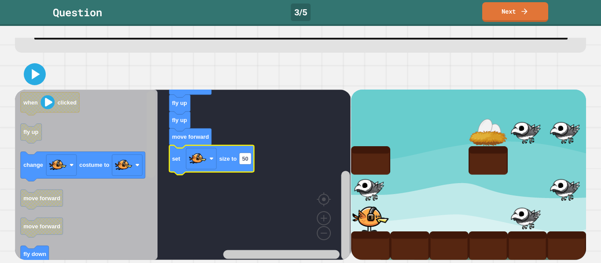
click at [168, 144] on div "when clicked move forward move forward fly up fly up move forward set size to 5…" at bounding box center [183, 175] width 336 height 171
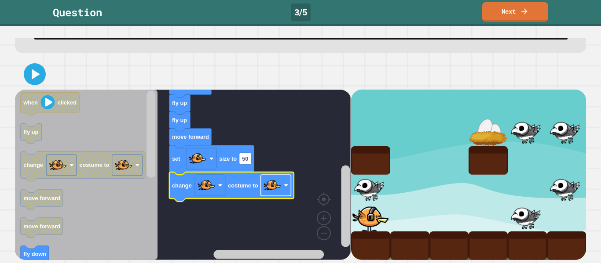
click at [282, 191] on rect "Blockly Workspace" at bounding box center [276, 185] width 30 height 21
click at [29, 78] on icon at bounding box center [34, 74] width 21 height 21
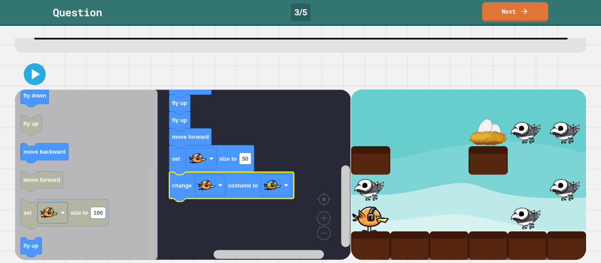
click at [121, 262] on div "when clicked move forward move forward fly up fly up move forward set size to 5…" at bounding box center [300, 160] width 577 height 208
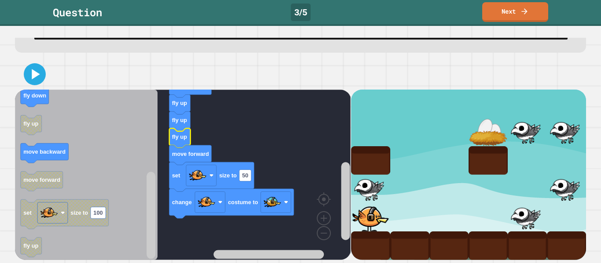
click at [40, 80] on icon at bounding box center [35, 75] width 18 height 18
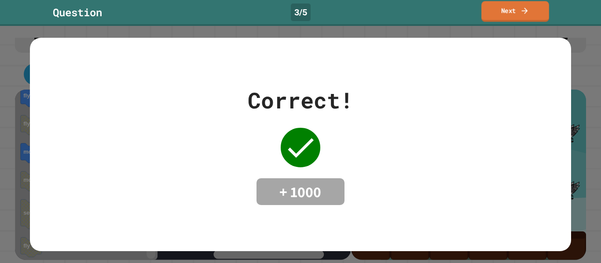
click at [506, 15] on link "Next" at bounding box center [515, 11] width 68 height 21
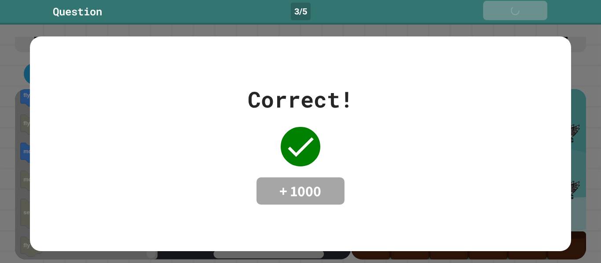
scroll to position [92, 0]
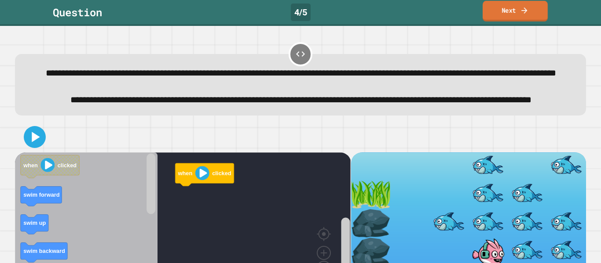
click at [506, 13] on link "Next" at bounding box center [514, 11] width 65 height 21
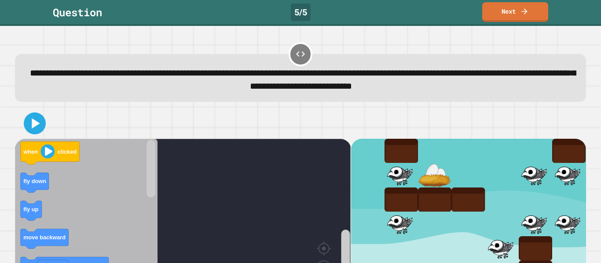
scroll to position [51, 0]
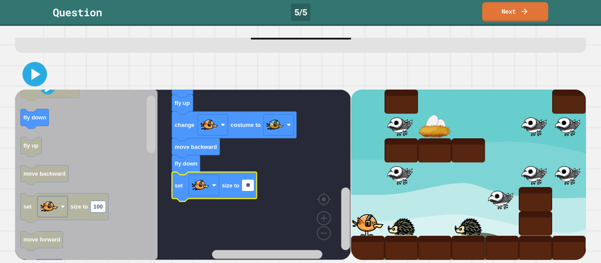
type input "**"
click at [40, 76] on icon at bounding box center [35, 75] width 20 height 20
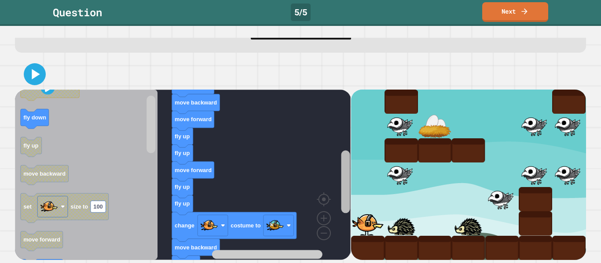
click at [361, 200] on div "when clicked fly up move forward move backward move forward fly up fly up move …" at bounding box center [300, 175] width 571 height 171
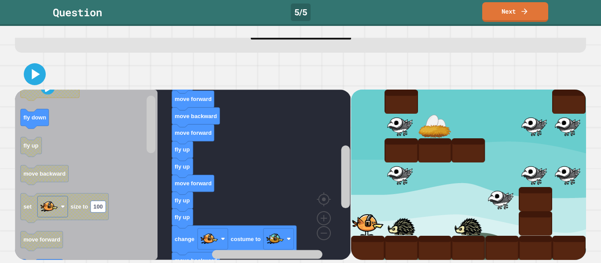
drag, startPoint x: 344, startPoint y: 242, endPoint x: 362, endPoint y: 186, distance: 58.1
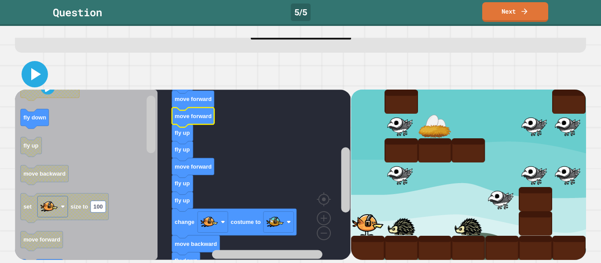
click at [36, 74] on icon at bounding box center [36, 74] width 10 height 12
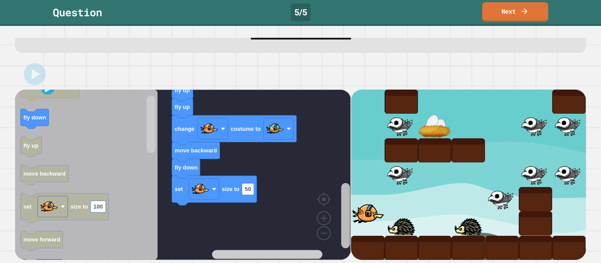
click at [336, 219] on div "when clicked fly up move forward move forward fly up fly up move forward fly up…" at bounding box center [183, 175] width 336 height 171
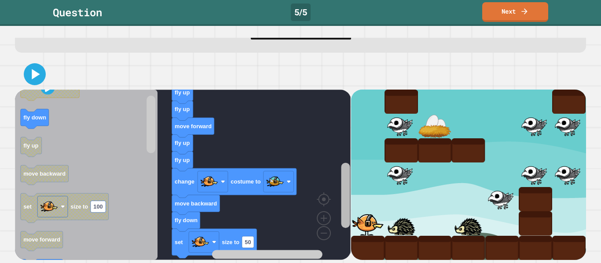
click at [360, 207] on div "when clicked fly up move forward move forward fly up fly up move forward fly up…" at bounding box center [300, 175] width 571 height 171
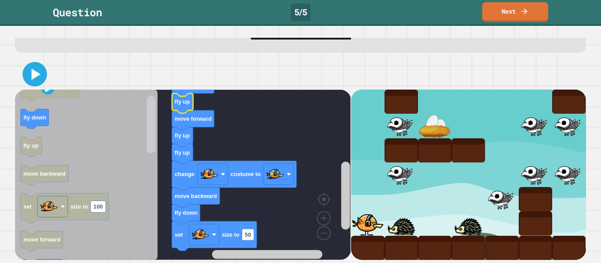
click at [40, 75] on icon at bounding box center [36, 74] width 9 height 11
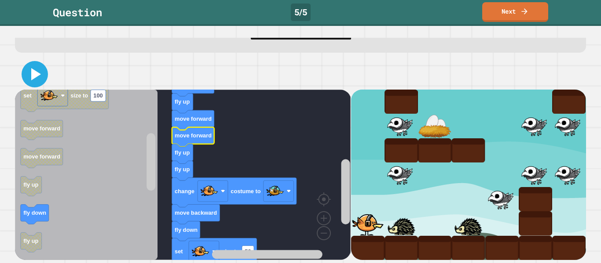
click at [38, 76] on icon at bounding box center [36, 74] width 10 height 12
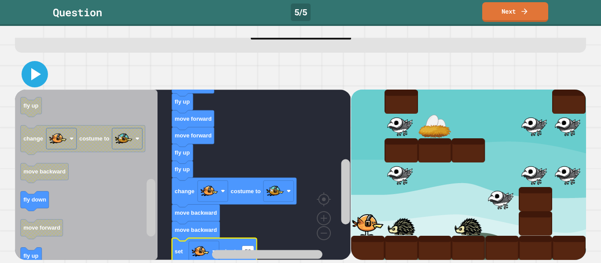
click at [37, 77] on icon at bounding box center [34, 74] width 21 height 21
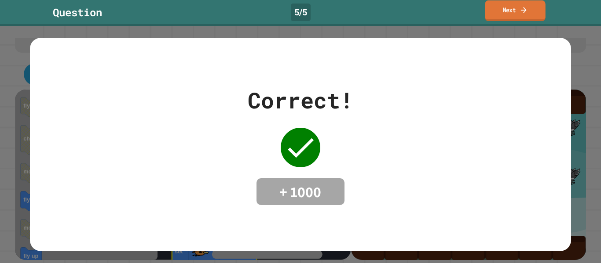
click at [497, 14] on link "Next" at bounding box center [515, 10] width 60 height 21
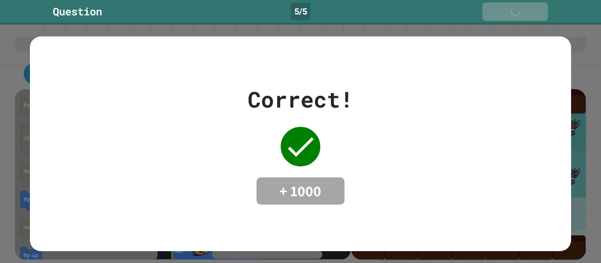
scroll to position [50, 0]
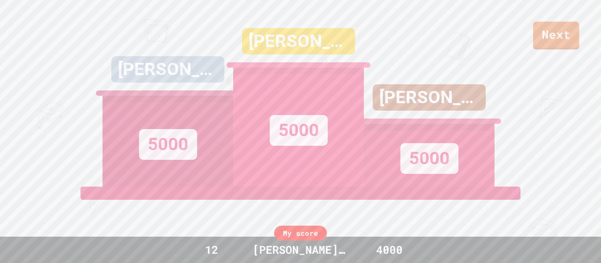
click at [548, 43] on link "Next" at bounding box center [556, 36] width 46 height 28
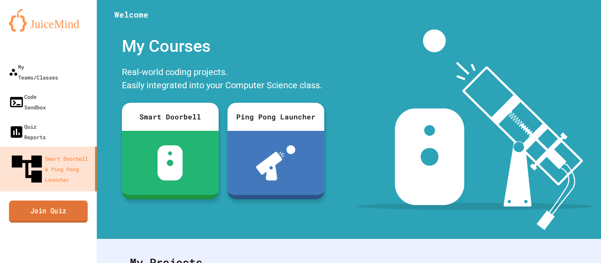
click at [66, 201] on link "Join Quiz" at bounding box center [48, 212] width 79 height 22
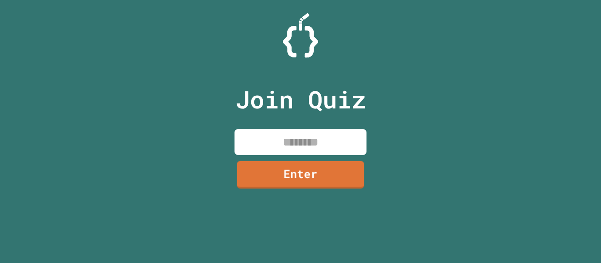
click at [333, 143] on input at bounding box center [300, 142] width 132 height 26
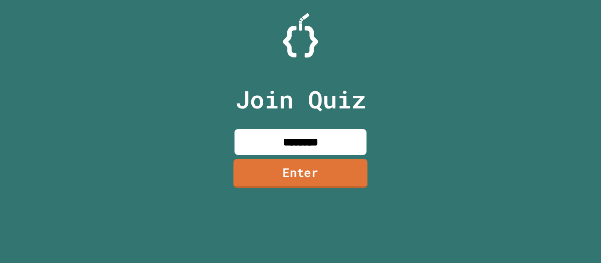
type input "********"
click at [297, 164] on link "Enter" at bounding box center [300, 173] width 134 height 29
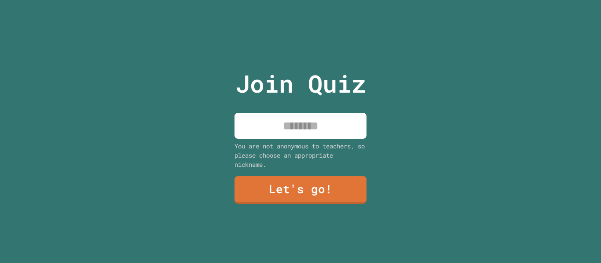
click at [296, 130] on input at bounding box center [300, 126] width 132 height 26
type input "**********"
click at [345, 178] on link "Let's go!" at bounding box center [300, 190] width 133 height 28
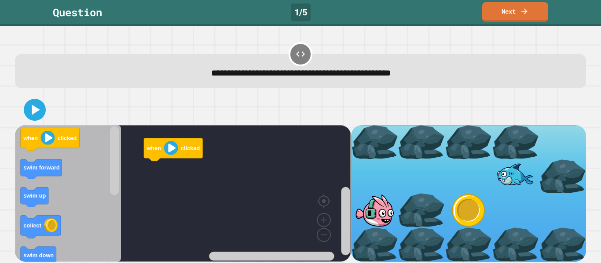
scroll to position [2, 0]
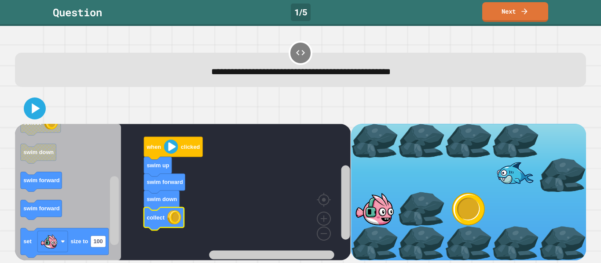
click at [523, 13] on icon at bounding box center [524, 11] width 9 height 9
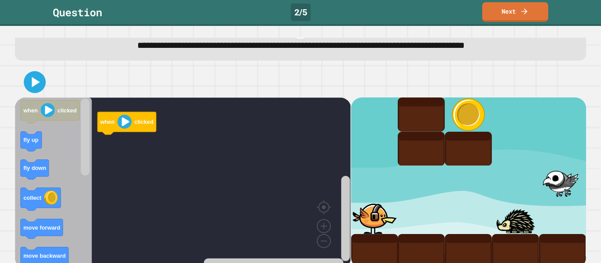
scroll to position [37, 0]
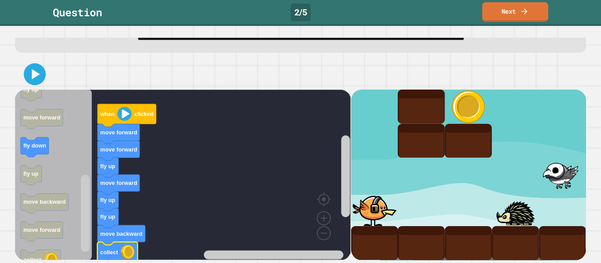
click at [38, 74] on icon at bounding box center [36, 74] width 8 height 10
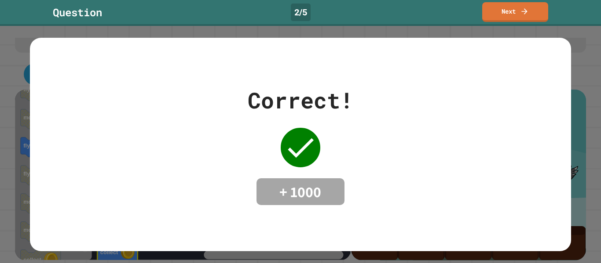
click at [526, 15] on icon at bounding box center [524, 11] width 9 height 9
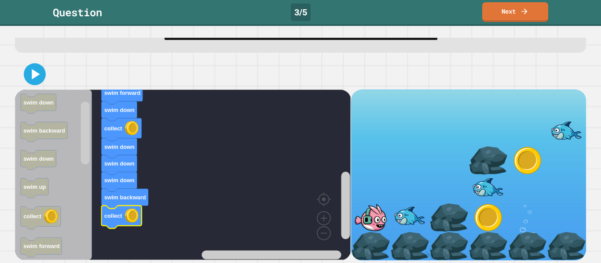
click at [30, 79] on icon at bounding box center [35, 75] width 18 height 18
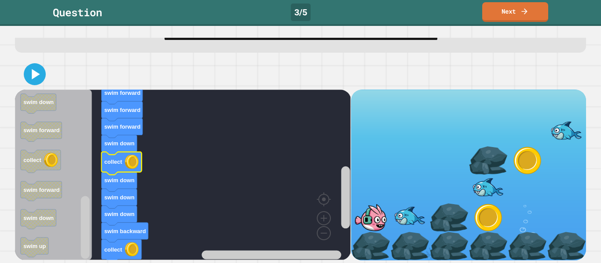
click at [38, 75] on icon at bounding box center [36, 74] width 8 height 10
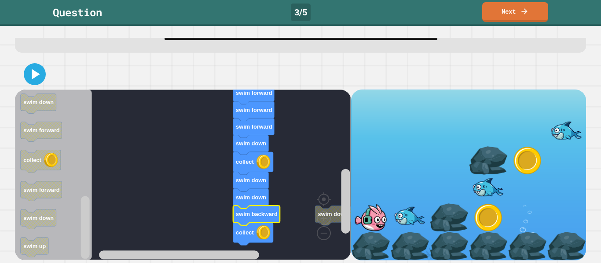
click at [30, 77] on icon at bounding box center [35, 75] width 18 height 18
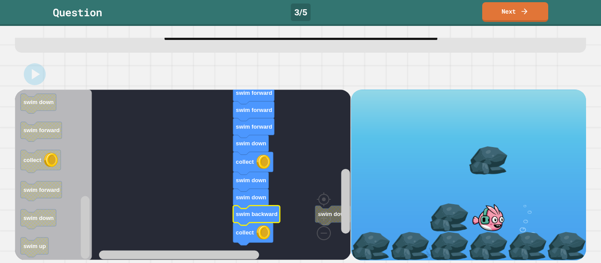
click at [519, 8] on link "Next" at bounding box center [515, 12] width 66 height 20
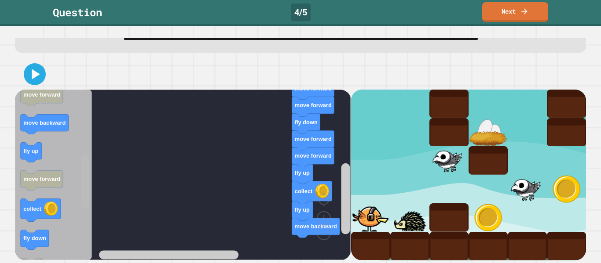
click at [91, 166] on div "when clicked fly up move forward move forward move forward fly down move forwar…" at bounding box center [183, 175] width 336 height 171
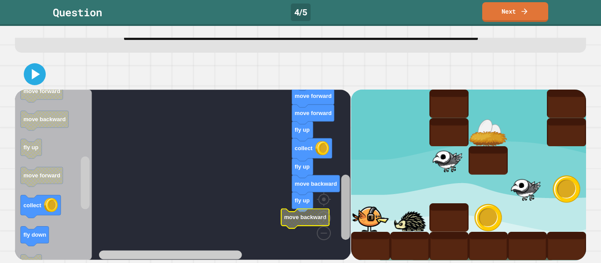
click at [356, 213] on div "when clicked fly up move forward move forward move forward fly down move forwar…" at bounding box center [300, 175] width 571 height 171
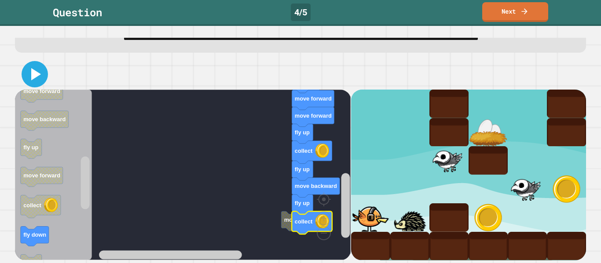
click at [33, 80] on icon at bounding box center [34, 74] width 21 height 21
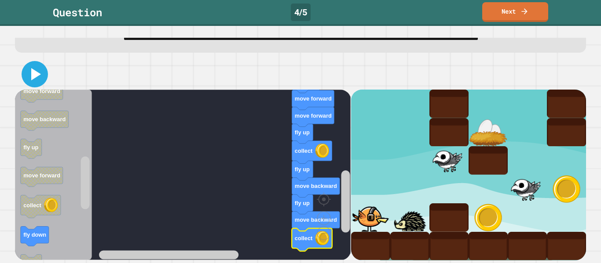
click at [42, 84] on icon at bounding box center [34, 74] width 21 height 21
click at [29, 66] on icon at bounding box center [34, 74] width 21 height 21
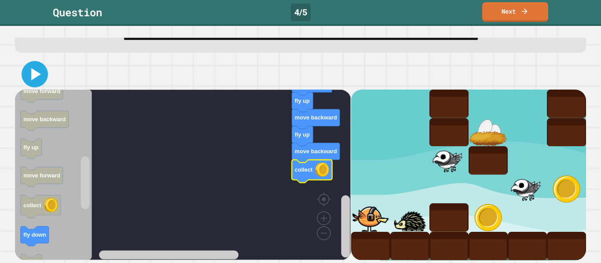
click at [35, 74] on icon at bounding box center [36, 74] width 10 height 12
click at [38, 77] on icon at bounding box center [34, 74] width 21 height 21
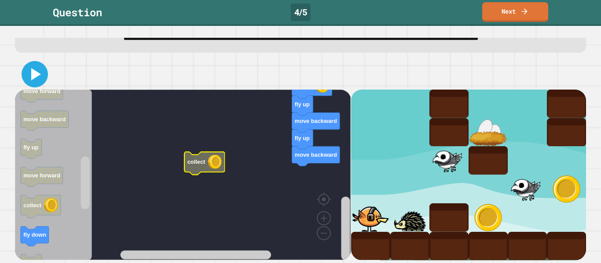
click at [33, 73] on icon at bounding box center [36, 74] width 10 height 12
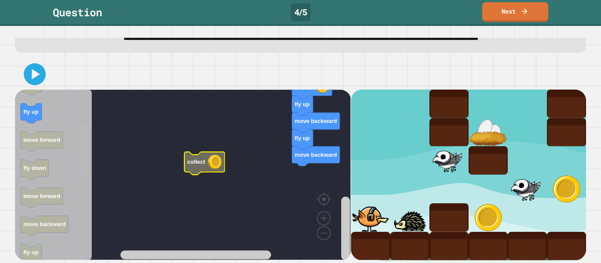
click at [65, 166] on div "when clicked fly up move forward move forward move forward fly down move forwar…" at bounding box center [183, 175] width 336 height 171
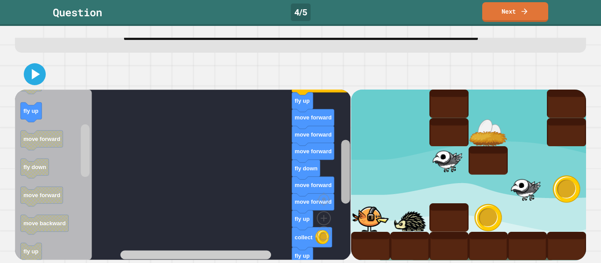
click at [358, 178] on div "when clicked fly up move forward move forward move forward fly down move forwar…" at bounding box center [300, 175] width 571 height 171
click at [91, 142] on rect "Blockly Workspace" at bounding box center [85, 175] width 11 height 168
click at [74, 156] on icon "Blockly Workspace" at bounding box center [53, 175] width 77 height 171
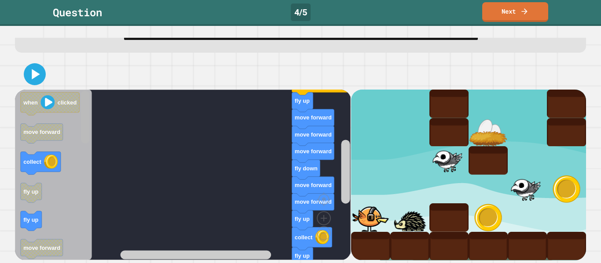
click at [93, 123] on div "when clicked fly up move forward move forward move forward fly down move forwar…" at bounding box center [183, 175] width 336 height 171
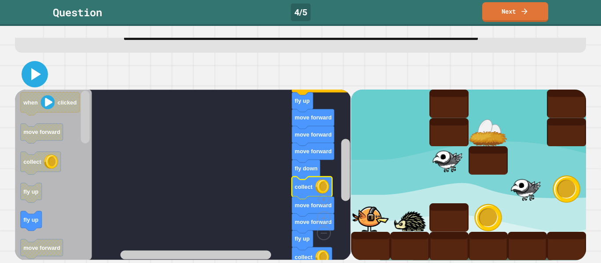
click at [31, 74] on icon at bounding box center [36, 74] width 10 height 12
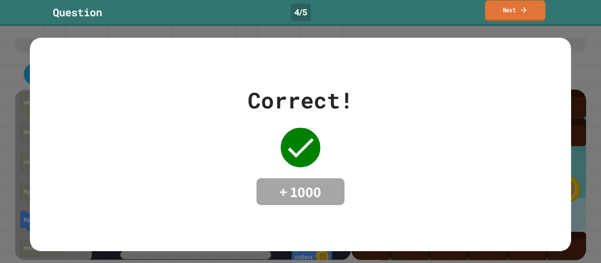
click at [486, 14] on link "Next" at bounding box center [515, 10] width 60 height 21
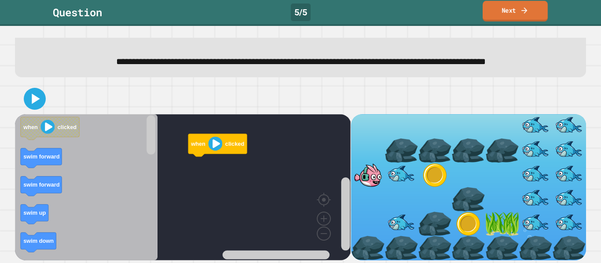
scroll to position [55, 0]
click at [498, 9] on link "Next" at bounding box center [515, 11] width 66 height 21
